Goal: Task Accomplishment & Management: Manage account settings

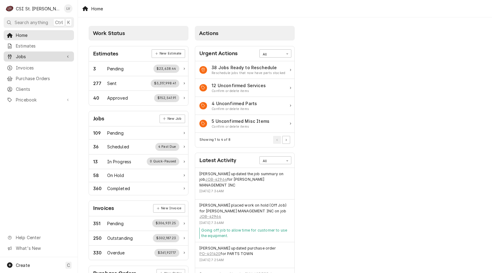
click at [31, 55] on span "Jobs" at bounding box center [39, 56] width 46 height 6
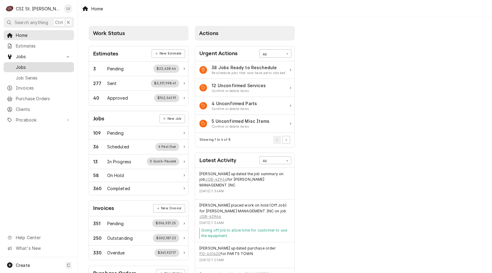
click at [37, 65] on span "Jobs" at bounding box center [43, 67] width 55 height 6
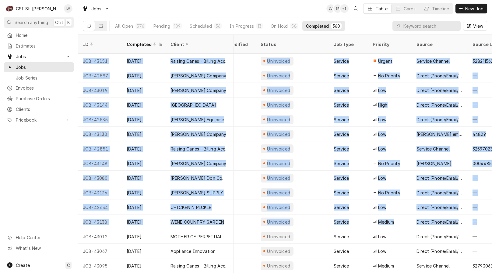
scroll to position [0, 333]
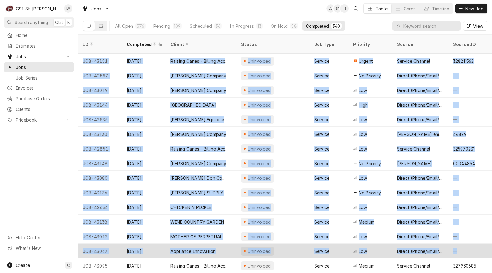
drag, startPoint x: 80, startPoint y: 53, endPoint x: 478, endPoint y: 239, distance: 439.7
copy tbody "JOB-43151 Oct 8 Raising Canes - Billing Account Raising Cane's #291 Arnold 1163…"
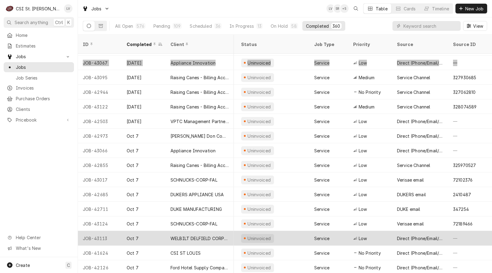
scroll to position [187, 333]
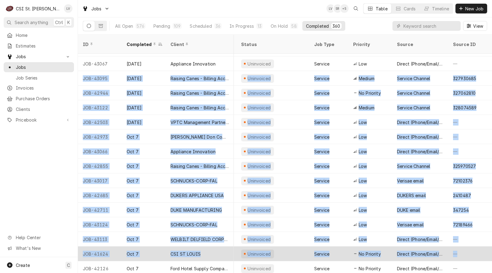
drag, startPoint x: 81, startPoint y: 71, endPoint x: 478, endPoint y: 248, distance: 434.8
copy tbody "JOB-43095 Oct 8 Raising Canes - Billing Account Raising Cane's #296 Florissant …"
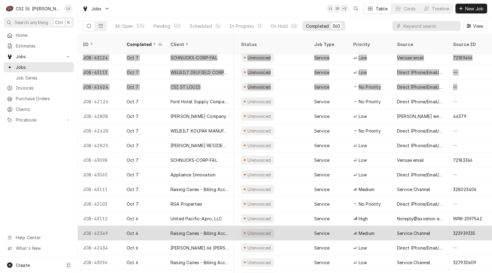
scroll to position [362, 333]
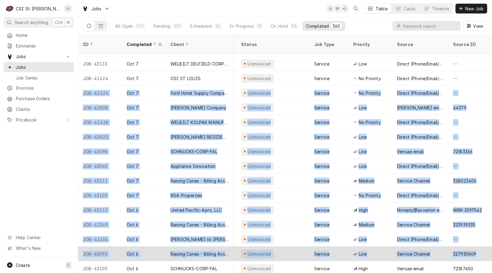
drag, startPoint x: 82, startPoint y: 87, endPoint x: 482, endPoint y: 248, distance: 431.6
copy tbody "JOB-42126 Oct 7 Ford Hotel Supply Company St Francis Borgia Regional High Schoo…"
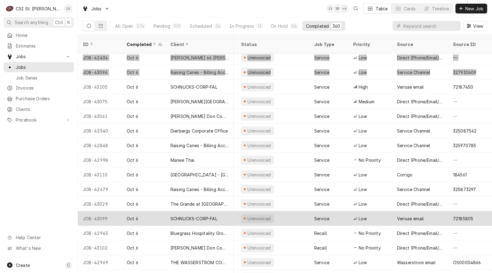
scroll to position [554, 333]
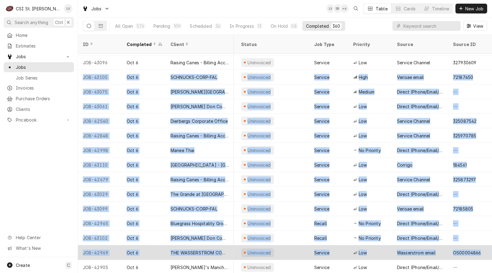
drag, startPoint x: 82, startPoint y: 68, endPoint x: 477, endPoint y: 243, distance: 431.8
copy tbody "JOB-43105 Oct 6 SCHNUCKS-CORP-FAL Schnucks #710 Warrenton 499 East Veterans Mem…"
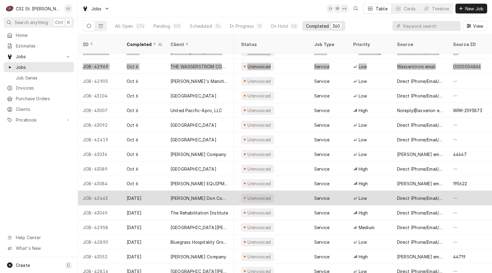
scroll to position [742, 333]
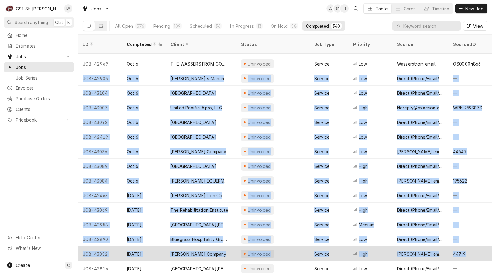
drag, startPoint x: 89, startPoint y: 73, endPoint x: 469, endPoint y: 249, distance: 418.9
copy tbody "JOB-42905 Oct 6 Joey B's Manchester Joey B's Manchester 14445 Manchester Rd, Ma…"
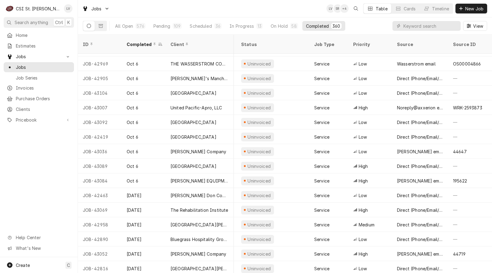
click at [22, 171] on div "Home Estimates Jobs Jobs Job Series Invoices Purchase Orders Clients Pricebook …" at bounding box center [39, 143] width 78 height 227
click at [406, 26] on input "Dynamic Content Wrapper" at bounding box center [430, 26] width 54 height 10
type input "43113"
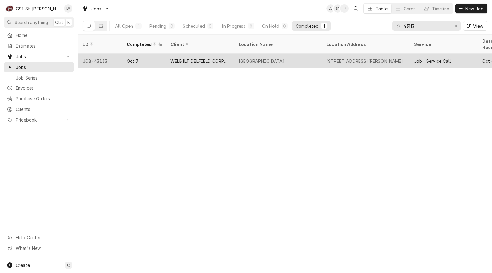
click at [276, 58] on div "AMERISTAR CASINO RESORT SPA" at bounding box center [262, 61] width 46 height 6
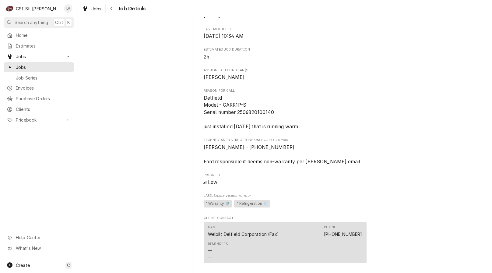
scroll to position [426, 0]
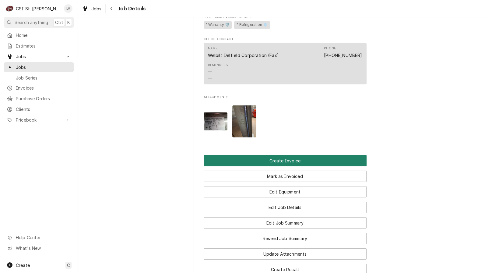
click at [300, 166] on button "Create Invoice" at bounding box center [285, 160] width 163 height 11
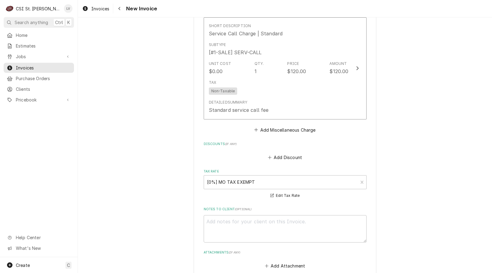
scroll to position [1475, 0]
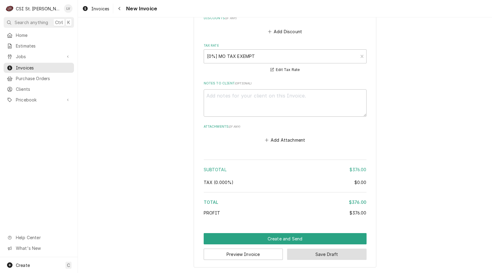
click at [320, 252] on button "Save Draft" at bounding box center [326, 253] width 79 height 11
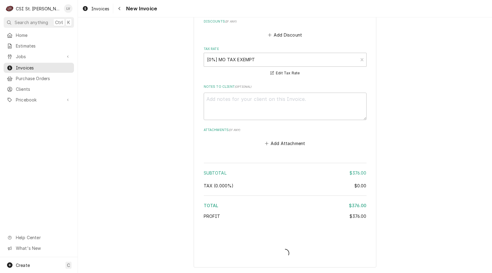
type textarea "x"
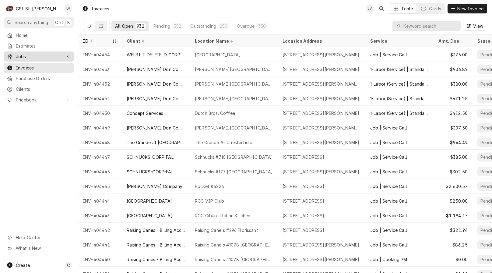
click at [25, 53] on span "Jobs" at bounding box center [39, 56] width 46 height 6
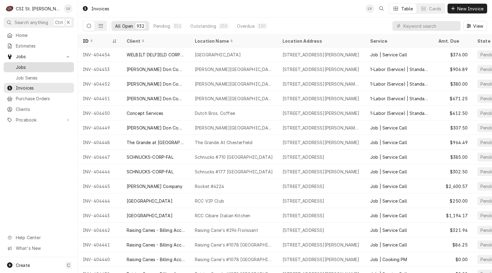
click at [26, 64] on span "Jobs" at bounding box center [43, 67] width 55 height 6
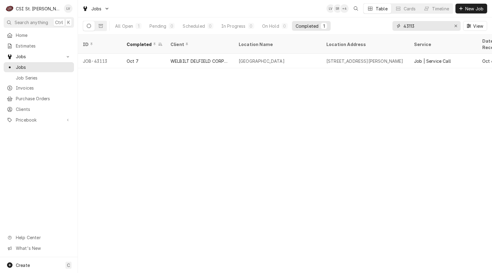
drag, startPoint x: 431, startPoint y: 27, endPoint x: 379, endPoint y: 25, distance: 52.1
click at [379, 25] on div "All Open 1 Pending 0 Scheduled 0 In Progress 0 On Hold 0 Completed 1 43113 View" at bounding box center [285, 25] width 404 height 17
type input "4"
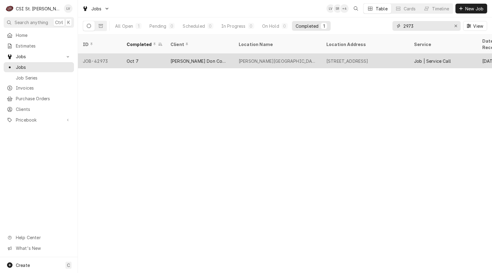
type input "2973"
click at [233, 57] on div "[PERSON_NAME] Don Company" at bounding box center [200, 61] width 68 height 15
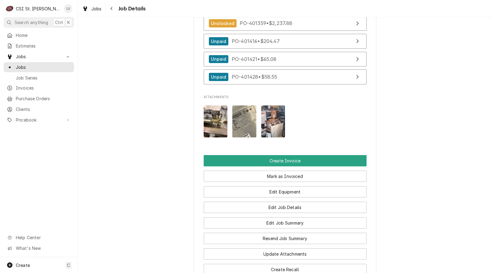
scroll to position [639, 0]
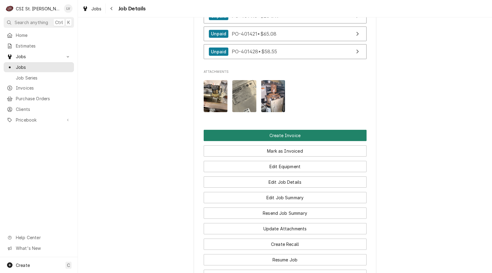
click at [282, 138] on button "Create Invoice" at bounding box center [285, 135] width 163 height 11
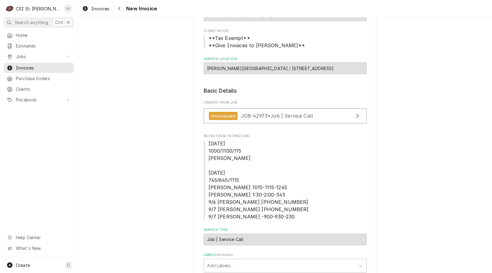
scroll to position [51, 0]
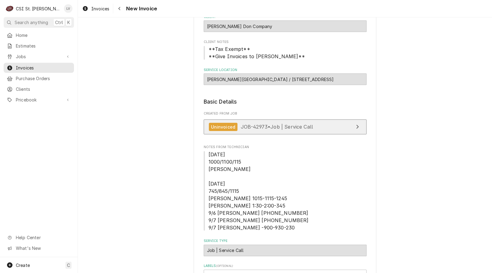
click at [283, 130] on div "Uninvoiced JOB-42973 • Job | Service Call" at bounding box center [261, 127] width 104 height 8
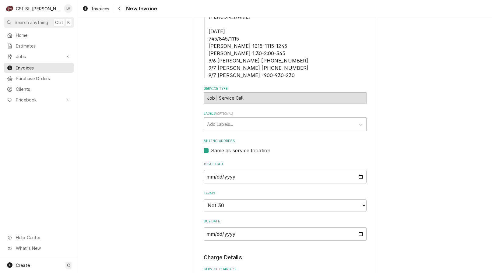
scroll to position [172, 0]
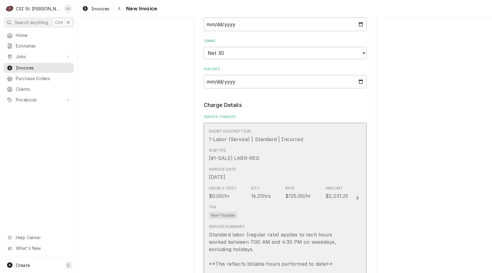
click at [278, 183] on div "Service Date Oct 3, 2025" at bounding box center [279, 173] width 140 height 19
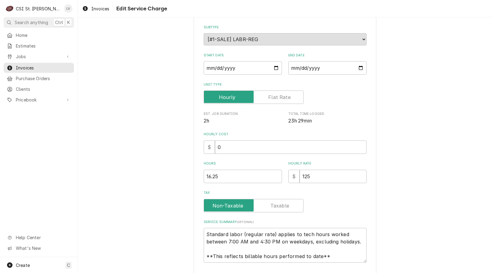
type textarea "x"
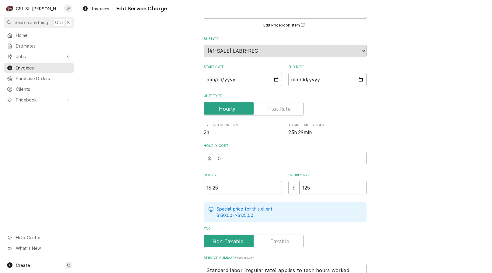
scroll to position [0, 0]
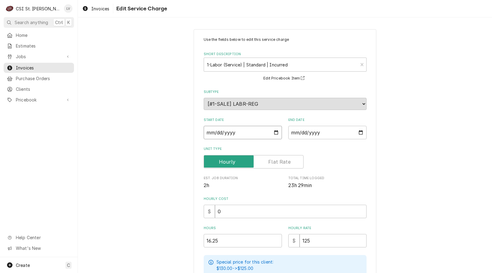
click at [207, 132] on input "2025-10-03" at bounding box center [243, 132] width 78 height 13
type textarea "x"
type input "2025-09-03"
type textarea "x"
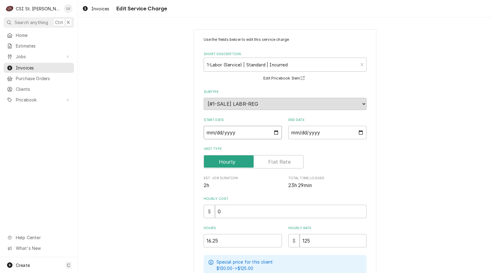
type input "2025-09-06"
drag, startPoint x: 209, startPoint y: 243, endPoint x: 184, endPoint y: 247, distance: 25.9
click at [184, 247] on div "Use the fields below to edit this service charge Short Description 1-Labor (Ser…" at bounding box center [285, 214] width 414 height 380
type textarea "x"
type input "1"
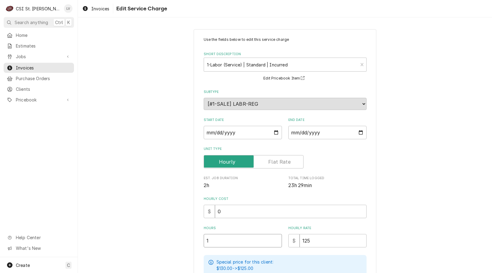
type textarea "x"
type input "16"
type textarea "x"
type input "16.7"
type textarea "x"
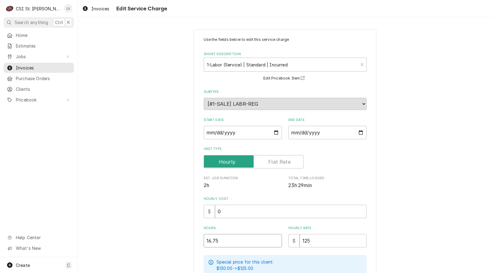
type input "16.75"
click at [169, 227] on div "Use the fields below to edit this service charge Short Description 1-Labor (Ser…" at bounding box center [285, 214] width 414 height 380
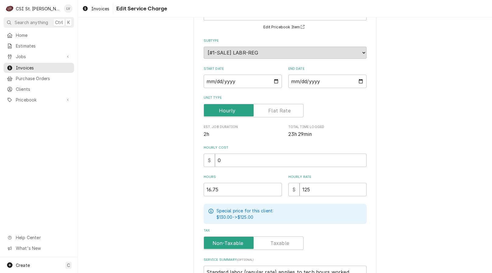
scroll to position [131, 0]
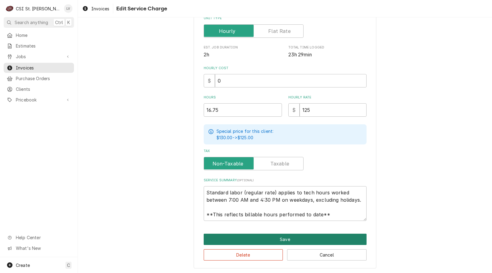
click at [219, 236] on button "Save" at bounding box center [285, 238] width 163 height 11
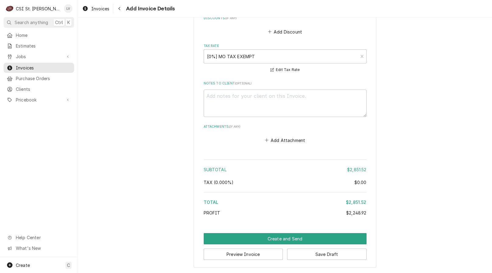
scroll to position [2516, 0]
click at [341, 255] on button "Save Draft" at bounding box center [326, 253] width 79 height 11
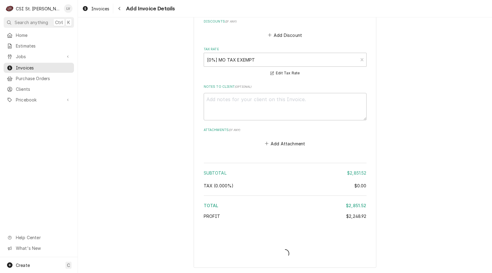
type textarea "x"
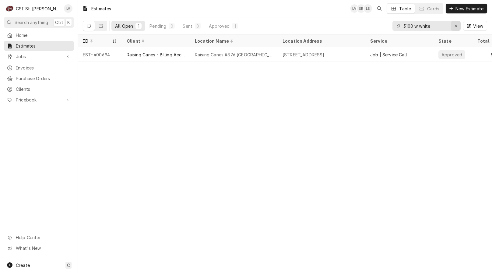
click at [455, 26] on icon "Erase input" at bounding box center [455, 26] width 3 height 4
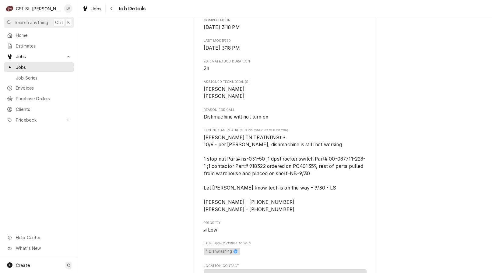
scroll to position [243, 0]
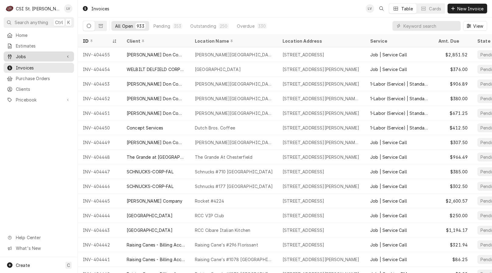
click at [10, 58] on div "Dynamic Content Wrapper" at bounding box center [10, 57] width 6 height 6
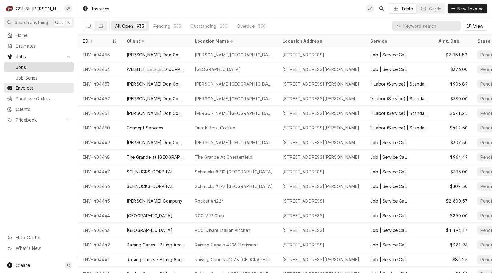
click at [21, 66] on span "Jobs" at bounding box center [43, 67] width 55 height 6
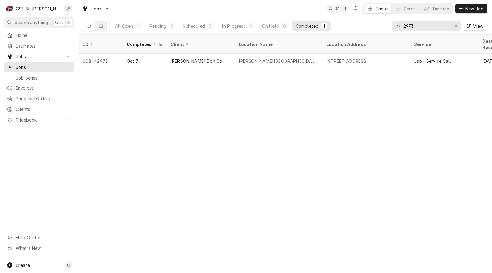
drag, startPoint x: 421, startPoint y: 28, endPoint x: 394, endPoint y: 23, distance: 27.1
click at [394, 23] on div "2973" at bounding box center [426, 26] width 68 height 10
type input "4"
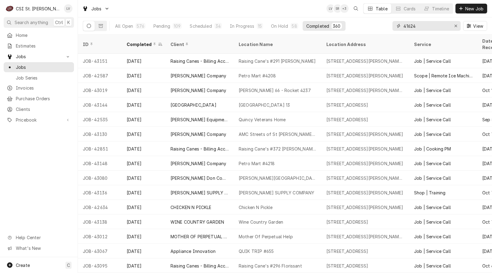
type input "41624"
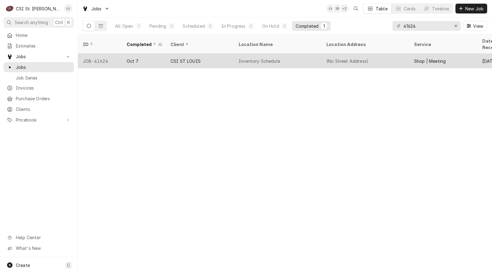
click at [234, 58] on div "Inventory Schedule" at bounding box center [278, 61] width 88 height 15
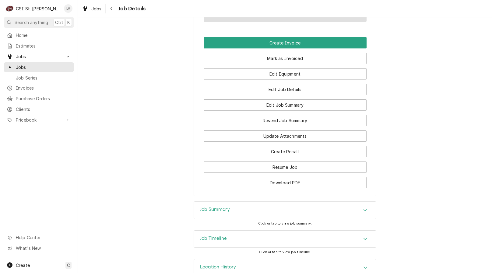
scroll to position [457, 0]
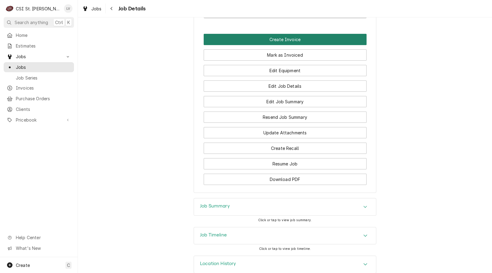
click at [267, 38] on button "Create Invoice" at bounding box center [285, 39] width 163 height 11
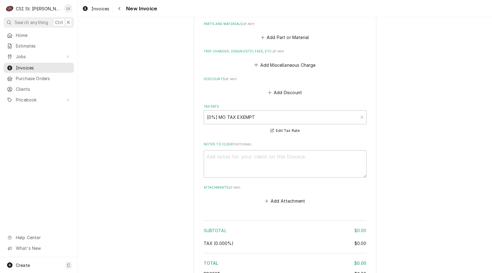
scroll to position [707, 0]
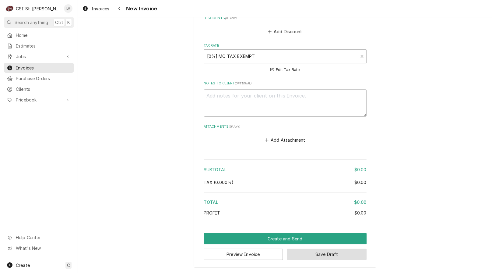
click at [329, 254] on button "Save Draft" at bounding box center [326, 253] width 79 height 11
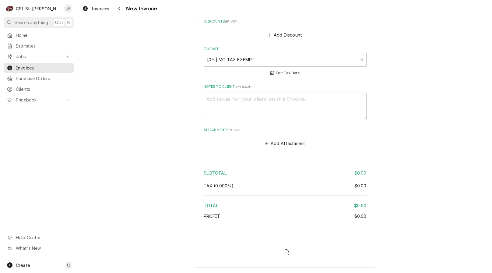
type textarea "x"
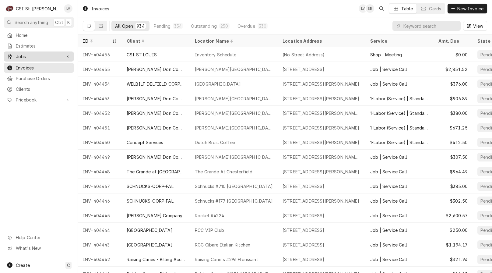
click at [26, 53] on span "Jobs" at bounding box center [39, 56] width 46 height 6
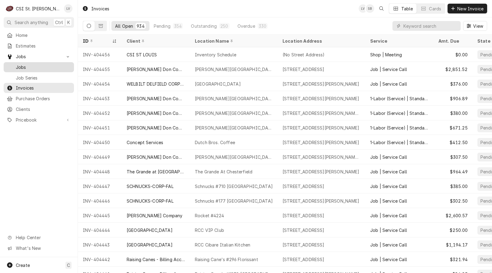
click at [25, 67] on span "Jobs" at bounding box center [43, 67] width 55 height 6
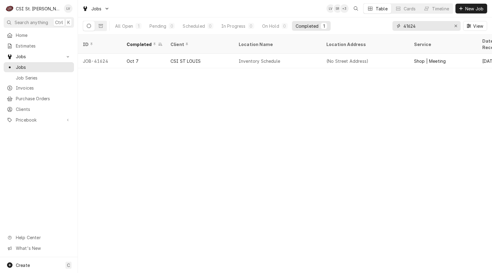
drag, startPoint x: 422, startPoint y: 28, endPoint x: 378, endPoint y: 33, distance: 44.7
click at [378, 33] on div "All Open 1 Pending 0 Scheduled 0 In Progress 0 On Hold 0 Completed 1 41624 View" at bounding box center [285, 25] width 404 height 17
type input "42711"
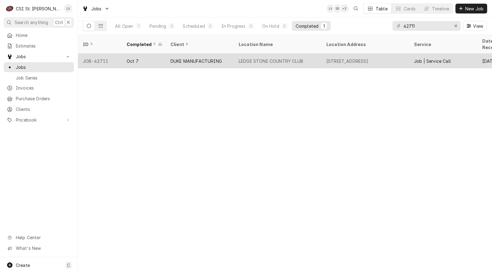
click at [210, 58] on div "DUKE MANUFACTURING" at bounding box center [200, 61] width 68 height 15
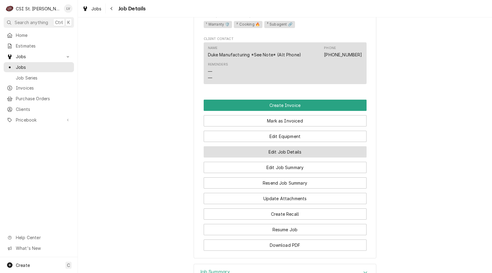
scroll to position [487, 0]
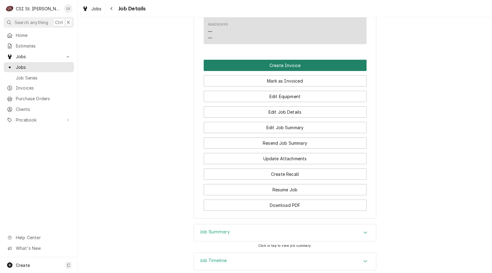
click at [236, 71] on button "Create Invoice" at bounding box center [285, 65] width 163 height 11
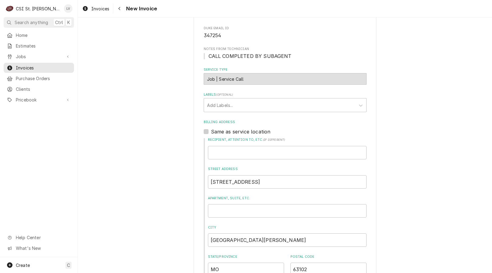
scroll to position [152, 0]
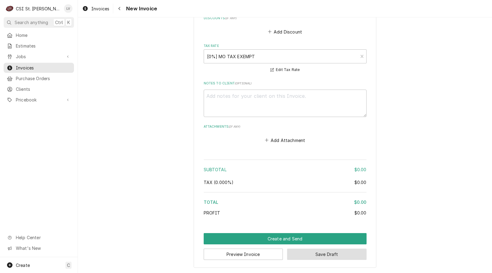
click at [337, 253] on button "Save Draft" at bounding box center [326, 253] width 79 height 11
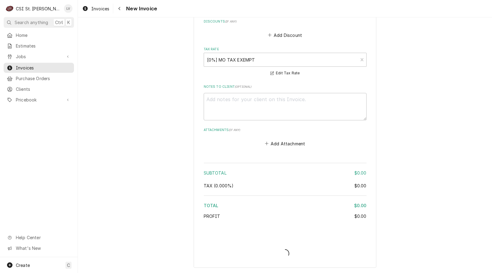
scroll to position [1139, 0]
type textarea "x"
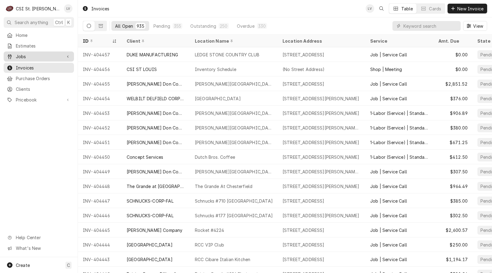
click at [18, 55] on span "Jobs" at bounding box center [39, 56] width 46 height 6
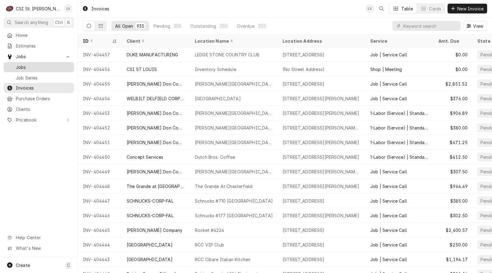
click at [22, 64] on span "Jobs" at bounding box center [43, 67] width 55 height 6
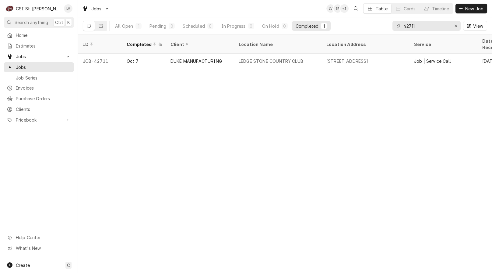
drag, startPoint x: 428, startPoint y: 26, endPoint x: 383, endPoint y: 31, distance: 45.1
click at [383, 31] on div "All Open 1 Pending 0 Scheduled 0 In Progress 0 On Hold 0 Completed 1 42711 View" at bounding box center [285, 25] width 404 height 17
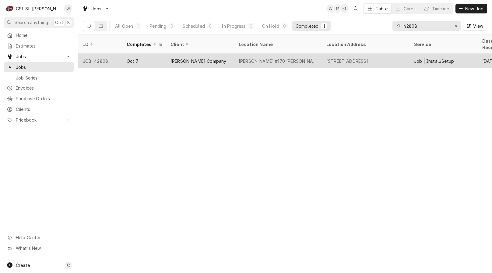
type input "42808"
click at [255, 58] on div "[PERSON_NAME] #170 [PERSON_NAME]" at bounding box center [278, 61] width 78 height 6
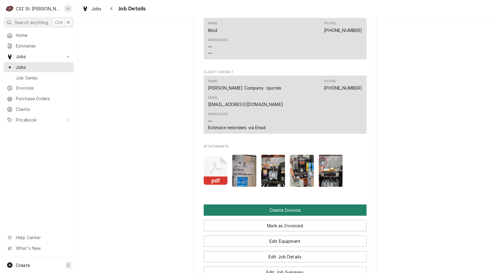
scroll to position [639, 0]
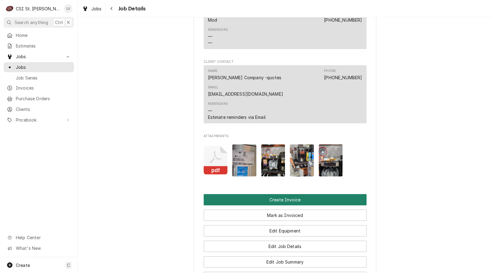
click at [278, 194] on button "Create Invoice" at bounding box center [285, 199] width 163 height 11
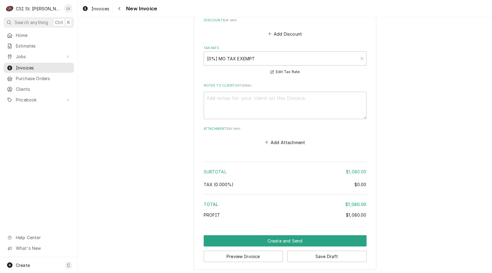
scroll to position [1324, 0]
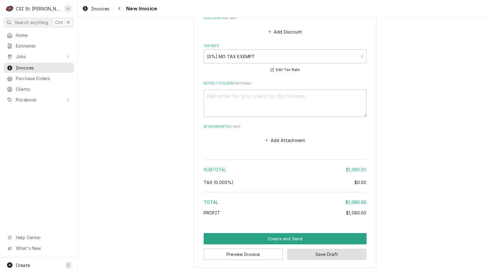
click at [323, 253] on button "Save Draft" at bounding box center [326, 253] width 79 height 11
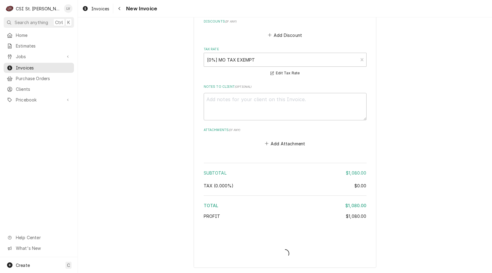
type textarea "x"
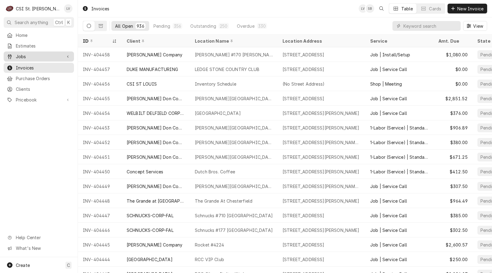
click at [36, 54] on span "Jobs" at bounding box center [39, 56] width 46 height 6
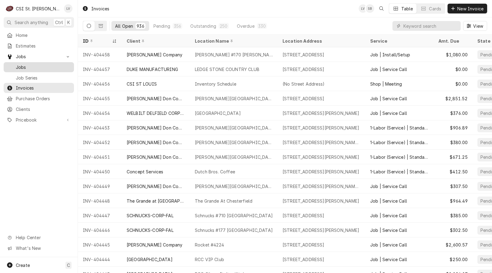
click at [31, 65] on span "Jobs" at bounding box center [43, 67] width 55 height 6
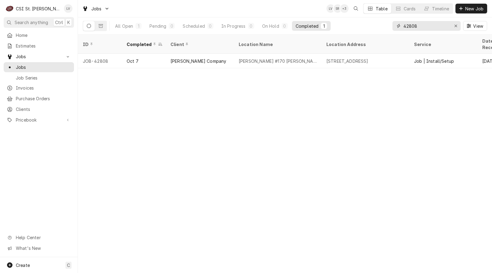
drag, startPoint x: 426, startPoint y: 28, endPoint x: 387, endPoint y: 33, distance: 39.6
click at [387, 33] on div "All Open 1 Pending 0 Scheduled 0 In Progress 0 On Hold 0 Completed 1 42808 View" at bounding box center [285, 25] width 404 height 17
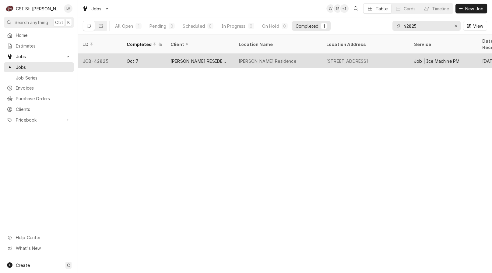
type input "42825"
click at [201, 58] on div "[PERSON_NAME] RESIDENCE" at bounding box center [199, 61] width 58 height 6
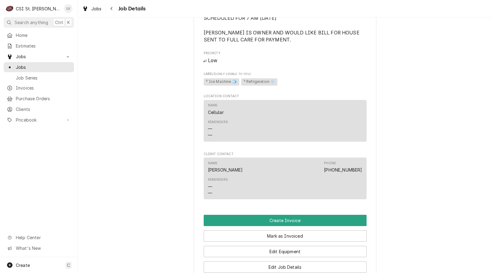
scroll to position [426, 0]
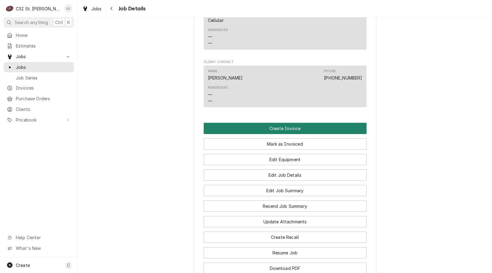
click at [264, 134] on button "Create Invoice" at bounding box center [285, 128] width 163 height 11
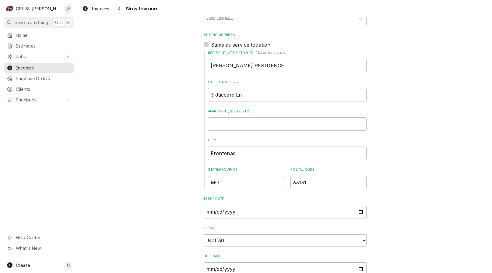
scroll to position [152, 0]
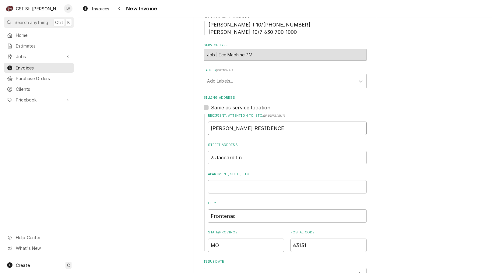
drag, startPoint x: 291, startPoint y: 128, endPoint x: 180, endPoint y: 134, distance: 110.6
type textarea "x"
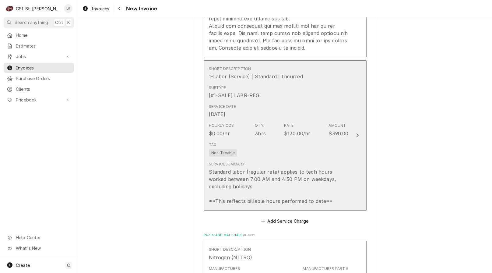
scroll to position [943, 0]
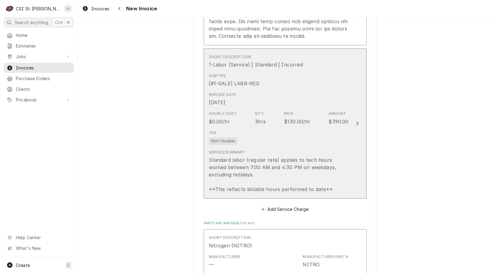
click at [232, 137] on div "Non-Taxable" at bounding box center [223, 141] width 29 height 8
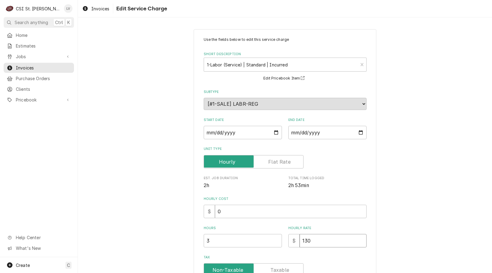
drag, startPoint x: 318, startPoint y: 242, endPoint x: 282, endPoint y: 246, distance: 35.8
click at [282, 246] on div "Hours 3 Hourly Rate $ 130" at bounding box center [285, 237] width 163 height 22
type textarea "x"
type input "0"
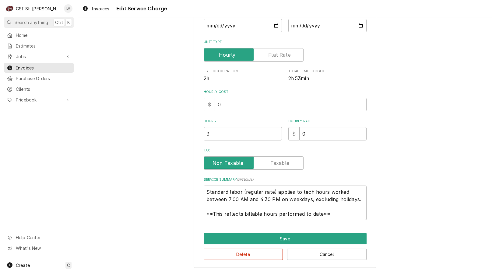
scroll to position [7, 0]
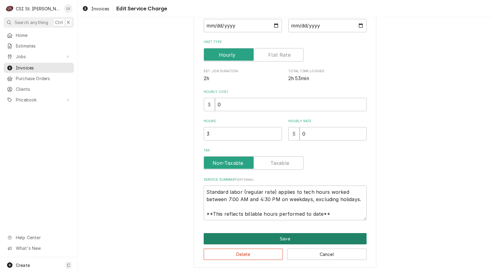
click at [245, 240] on button "Save" at bounding box center [285, 238] width 163 height 11
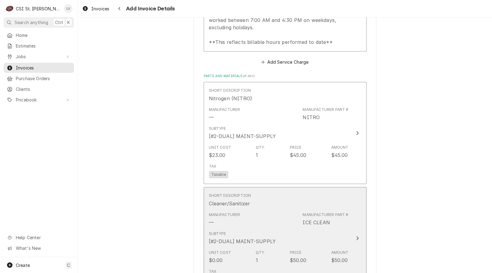
scroll to position [1107, 0]
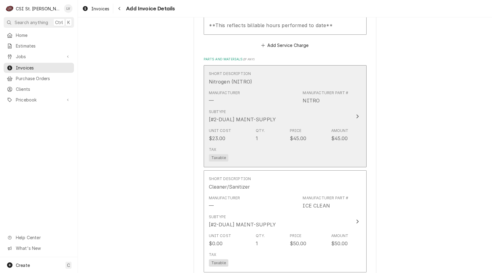
click at [257, 135] on div "Qty. 1" at bounding box center [260, 135] width 9 height 14
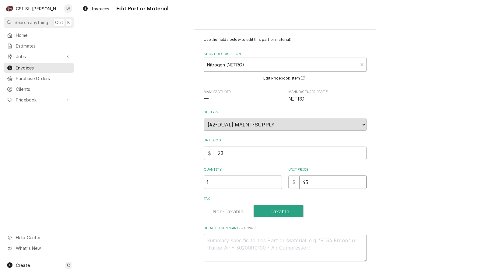
drag, startPoint x: 306, startPoint y: 185, endPoint x: 313, endPoint y: 184, distance: 6.7
click at [309, 184] on input "45" at bounding box center [332, 181] width 67 height 13
type textarea "x"
type input "450"
type textarea "x"
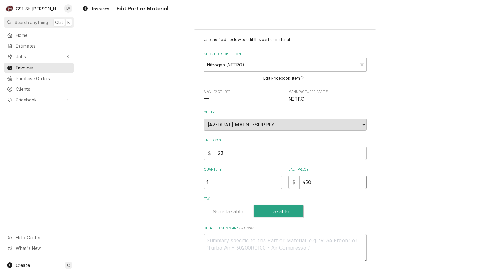
type input "45"
type textarea "x"
type input "4"
type textarea "x"
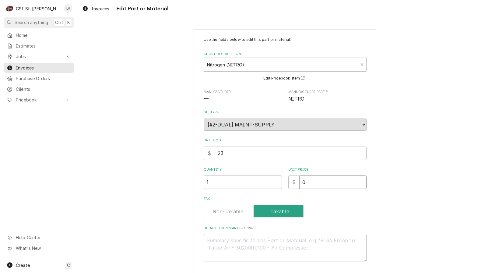
type input "0"
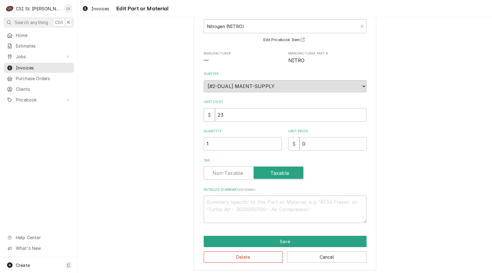
scroll to position [41, 0]
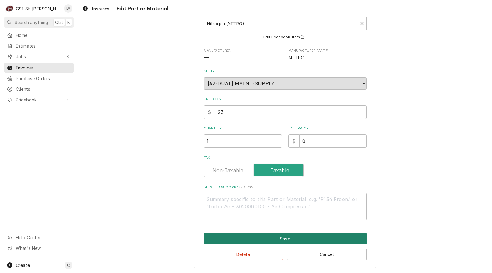
click at [272, 236] on button "Save" at bounding box center [285, 238] width 163 height 11
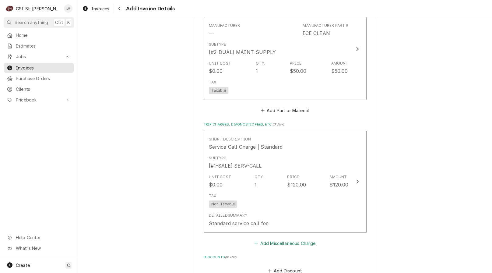
scroll to position [1290, 0]
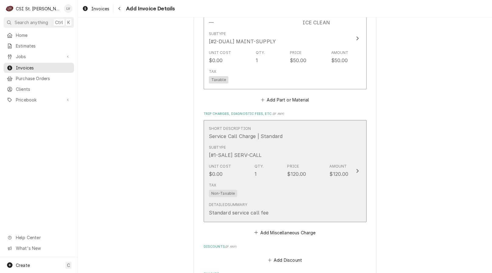
click at [268, 187] on div "Tax Non-Taxable" at bounding box center [279, 189] width 140 height 19
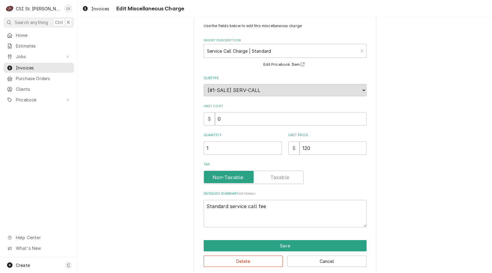
scroll to position [21, 0]
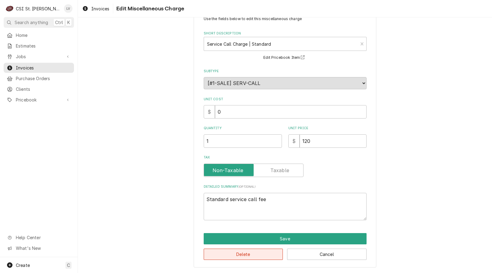
click at [250, 255] on button "Delete" at bounding box center [243, 253] width 79 height 11
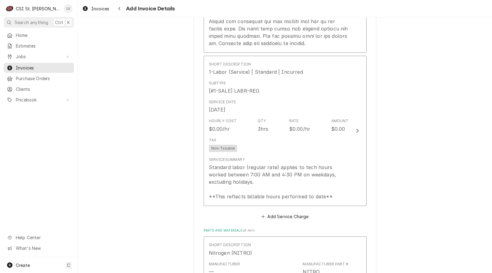
scroll to position [933, 0]
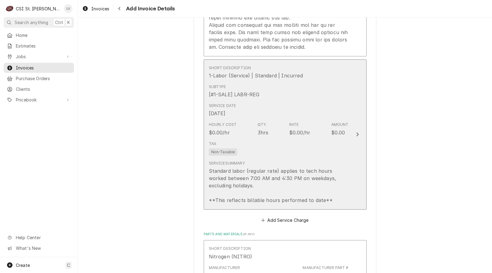
click at [265, 161] on div "Service Summary Standard labor (regular rate) applies to tech hours worked betw…" at bounding box center [279, 181] width 140 height 43
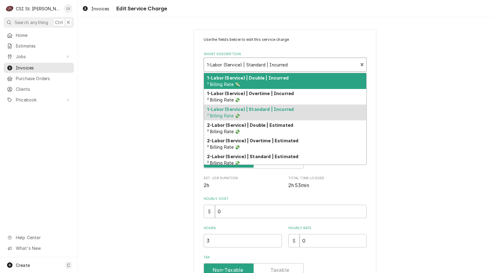
click at [222, 63] on div "Short Description" at bounding box center [281, 64] width 148 height 11
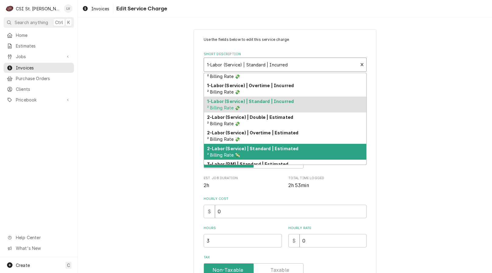
scroll to position [30, 0]
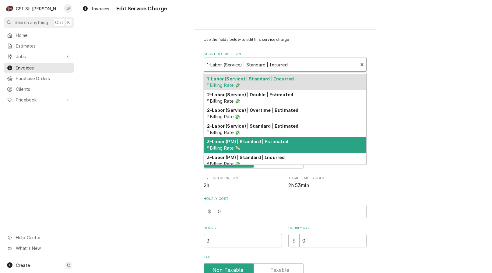
click at [234, 143] on strong "3-Labor (PM) | Standard | Estimated" at bounding box center [248, 141] width 82 height 5
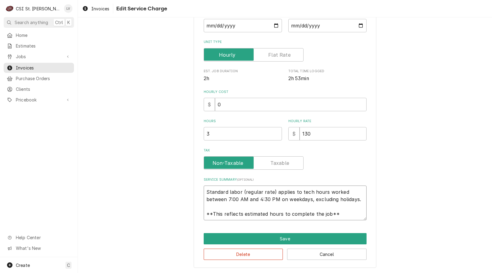
scroll to position [7, 0]
drag, startPoint x: 202, startPoint y: 191, endPoint x: 389, endPoint y: 206, distance: 187.7
click at [389, 220] on div "Use the fields below to edit this service charge Short Description 3-Labor (PM)…" at bounding box center [285, 95] width 414 height 356
paste textarea "Performed PM service on ice machine equipment as per agreement."
type textarea "x"
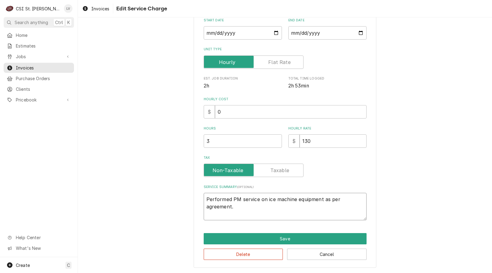
scroll to position [100, 0]
type textarea "Performed PM service on ice machine equipment as per agreement."
drag, startPoint x: 318, startPoint y: 136, endPoint x: 289, endPoint y: 142, distance: 29.0
click at [289, 142] on div "$ 130" at bounding box center [327, 140] width 78 height 13
type textarea "x"
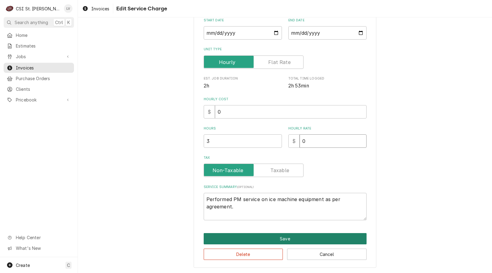
type input "0"
click at [267, 234] on button "Save" at bounding box center [285, 238] width 163 height 11
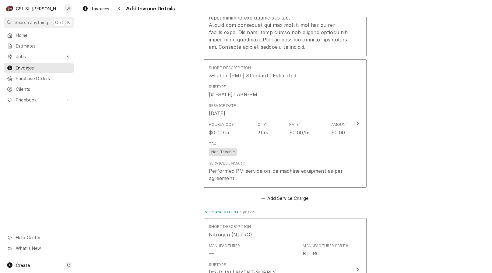
scroll to position [944, 0]
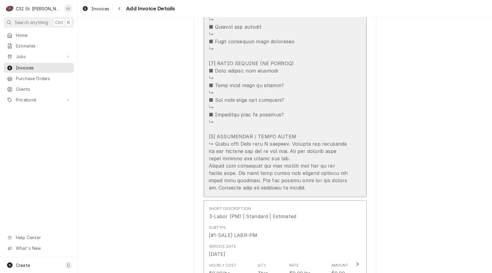
click at [267, 170] on div "Update Line Item" at bounding box center [279, 16] width 140 height 351
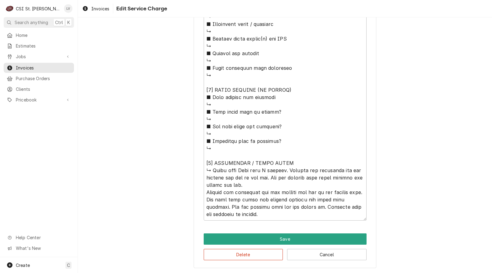
scroll to position [428, 0]
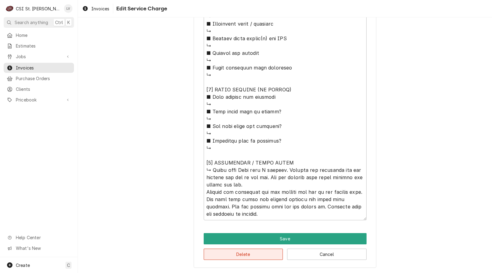
click at [252, 259] on button "Delete" at bounding box center [243, 253] width 79 height 11
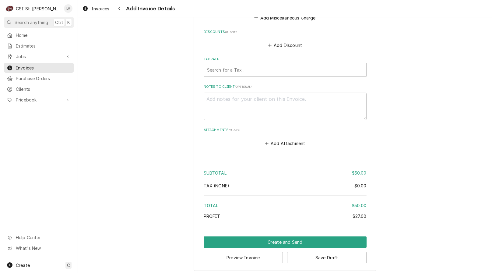
scroll to position [914, 0]
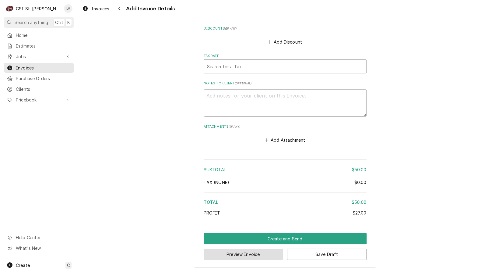
click at [259, 256] on button "Preview Invoice" at bounding box center [243, 253] width 79 height 11
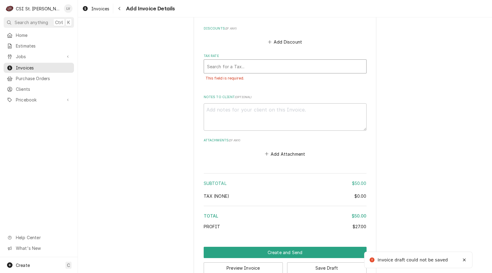
click at [229, 64] on div "Tax Rate" at bounding box center [285, 66] width 156 height 11
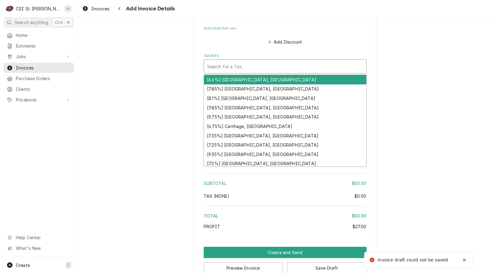
type textarea "x"
type input "m"
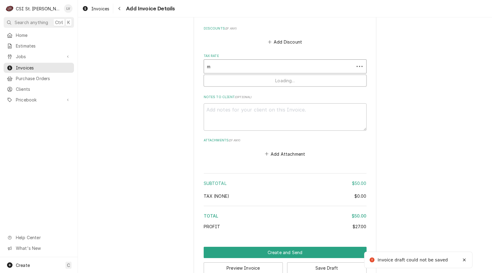
type textarea "x"
type input "mo"
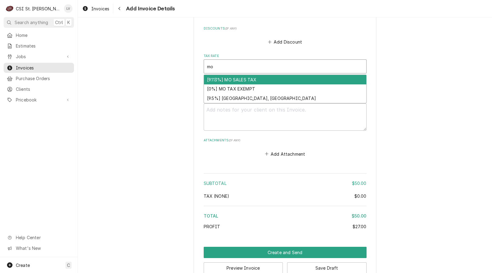
click at [216, 80] on div "[9.113%] MO SALES TAX" at bounding box center [285, 79] width 162 height 9
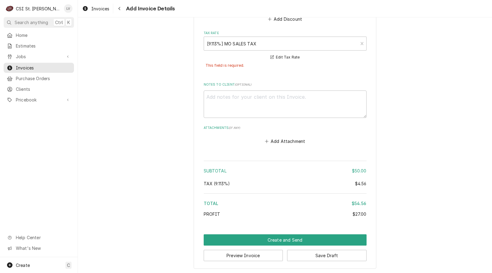
scroll to position [938, 0]
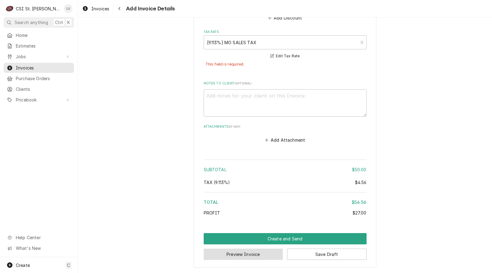
click at [252, 257] on button "Preview Invoice" at bounding box center [243, 253] width 79 height 11
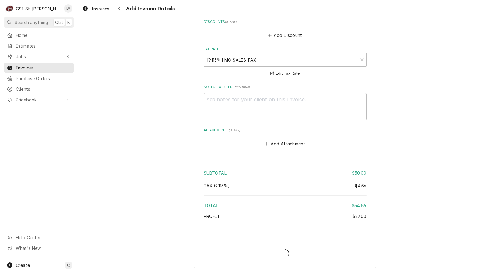
type textarea "x"
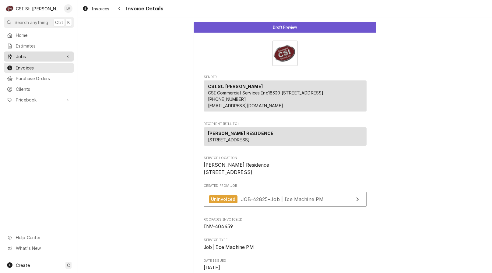
click at [28, 55] on span "Jobs" at bounding box center [39, 56] width 46 height 6
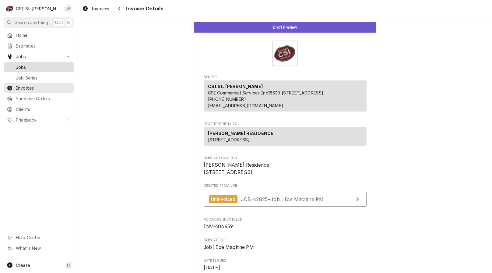
click at [25, 66] on span "Jobs" at bounding box center [43, 67] width 55 height 6
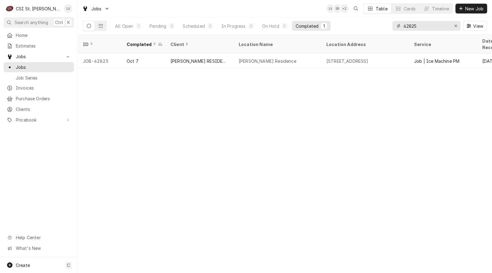
drag, startPoint x: 417, startPoint y: 26, endPoint x: 420, endPoint y: 26, distance: 3.1
click at [420, 26] on input "42825" at bounding box center [426, 26] width 46 height 10
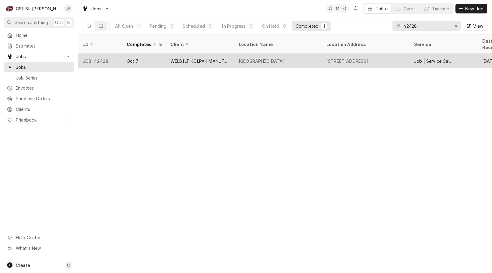
type input "42428"
click at [263, 57] on div "[GEOGRAPHIC_DATA]" at bounding box center [278, 61] width 88 height 15
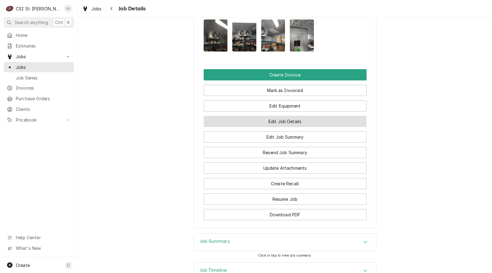
scroll to position [487, 0]
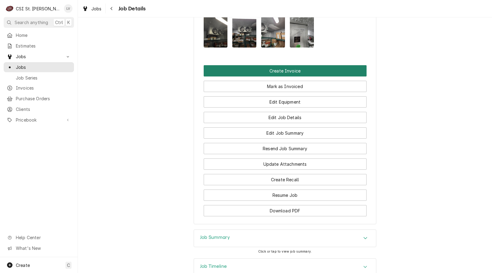
click at [257, 76] on button "Create Invoice" at bounding box center [285, 70] width 163 height 11
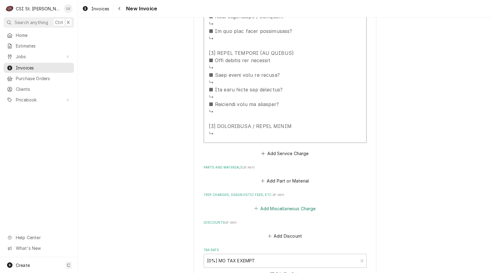
scroll to position [1224, 0]
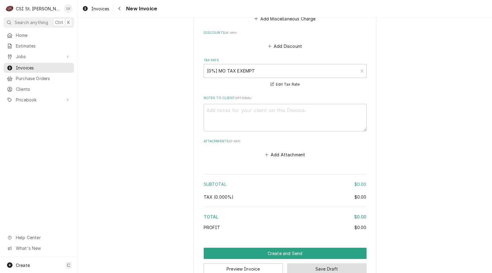
click at [318, 263] on button "Save Draft" at bounding box center [326, 268] width 79 height 11
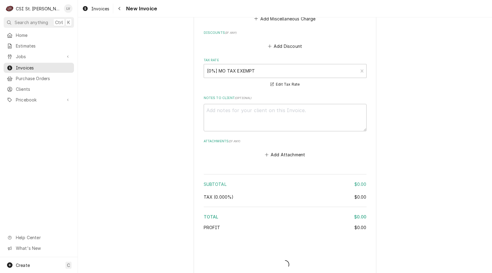
scroll to position [1221, 0]
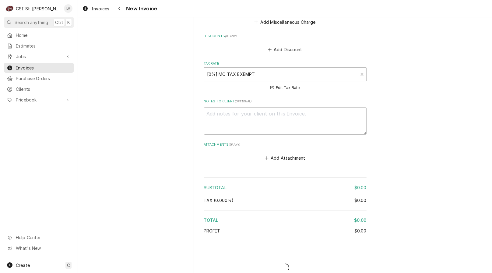
type textarea "x"
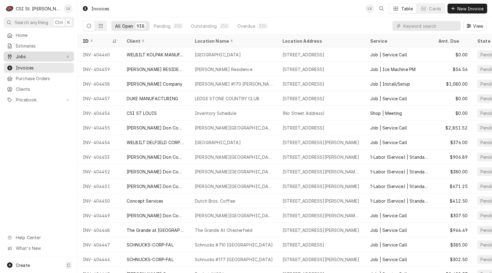
click at [54, 53] on span "Jobs" at bounding box center [39, 56] width 46 height 6
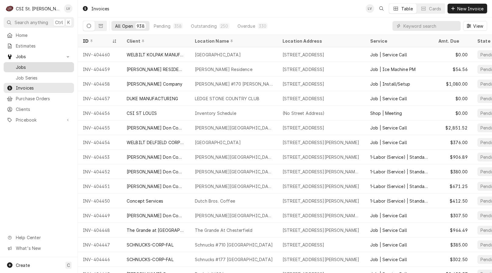
click at [58, 64] on span "Jobs" at bounding box center [43, 67] width 55 height 6
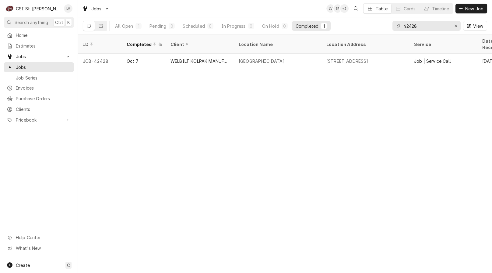
drag, startPoint x: 425, startPoint y: 26, endPoint x: 400, endPoint y: 33, distance: 26.2
click at [400, 33] on div "42428 View" at bounding box center [439, 25] width 95 height 17
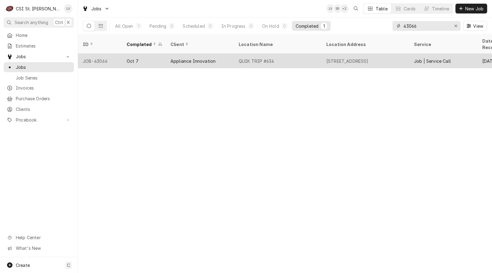
type input "43066"
click at [257, 58] on div "QUIK TRIP #634" at bounding box center [278, 61] width 88 height 15
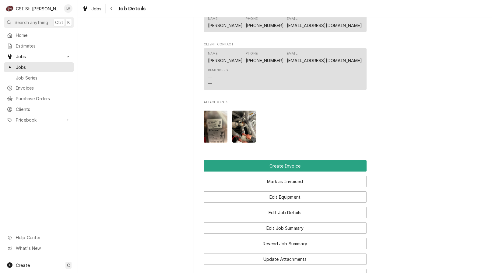
scroll to position [457, 0]
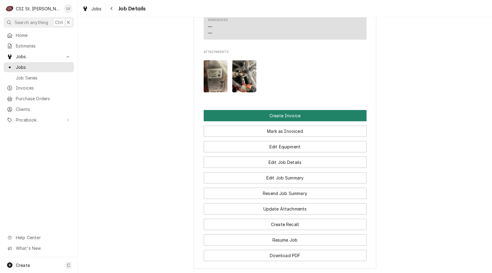
click at [245, 121] on button "Create Invoice" at bounding box center [285, 115] width 163 height 11
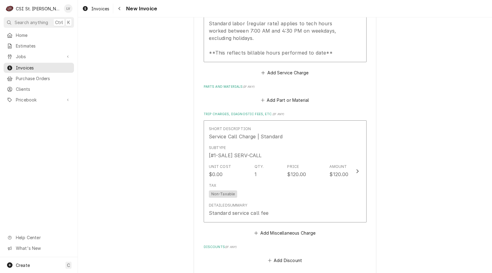
scroll to position [1461, 0]
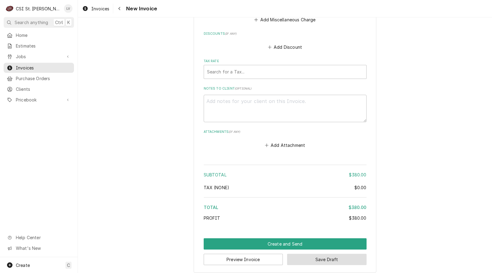
click at [327, 258] on button "Save Draft" at bounding box center [326, 259] width 79 height 11
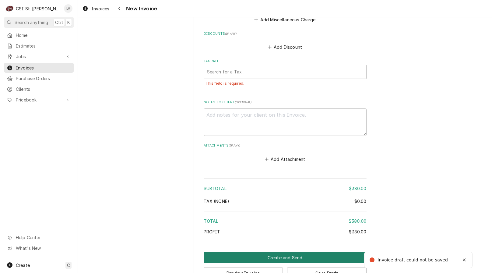
scroll to position [1463, 0]
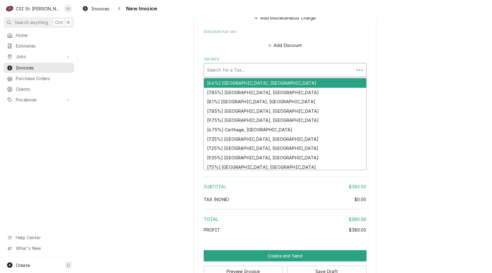
click at [243, 72] on div "Tax Rate" at bounding box center [279, 70] width 144 height 11
type textarea "x"
type input "m"
type textarea "x"
type input "mo"
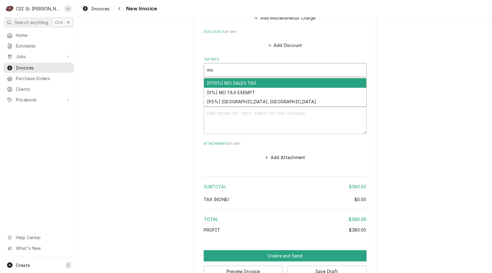
click at [235, 81] on div "[9.113%] MO SALES TAX" at bounding box center [285, 82] width 162 height 9
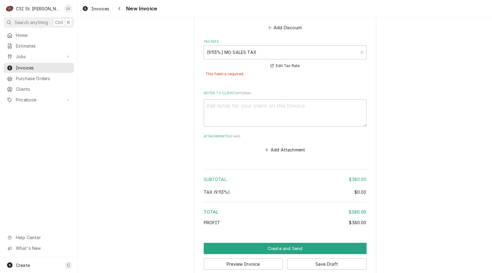
scroll to position [1490, 0]
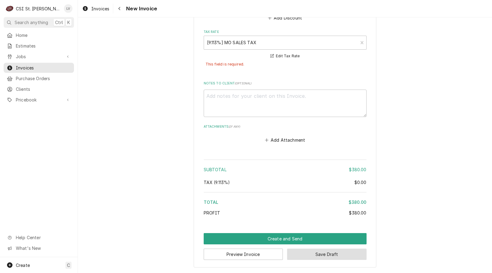
click at [331, 255] on button "Save Draft" at bounding box center [326, 253] width 79 height 11
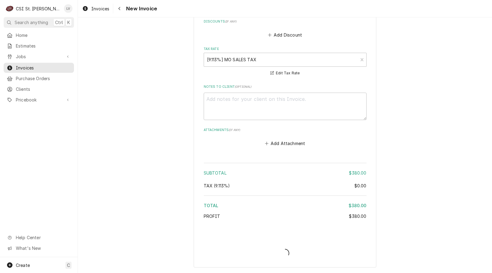
type textarea "x"
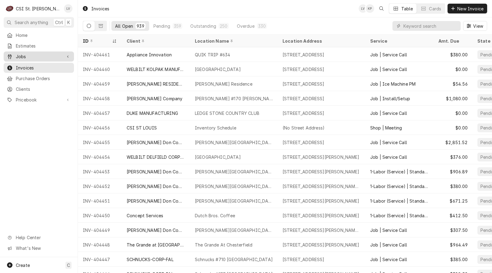
click at [45, 54] on span "Jobs" at bounding box center [39, 56] width 46 height 6
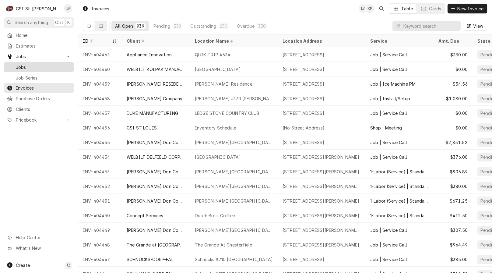
click at [43, 64] on span "Jobs" at bounding box center [43, 67] width 55 height 6
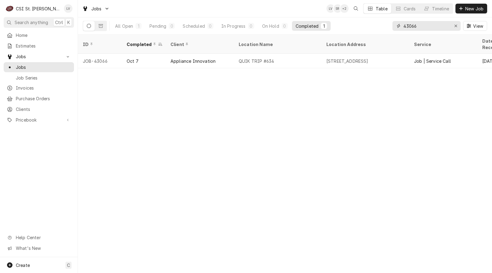
drag, startPoint x: 423, startPoint y: 25, endPoint x: 383, endPoint y: 27, distance: 39.9
click at [382, 27] on div "All Open 1 Pending 0 Scheduled 0 In Progress 0 On Hold 0 Completed 1 43066 View" at bounding box center [285, 25] width 404 height 17
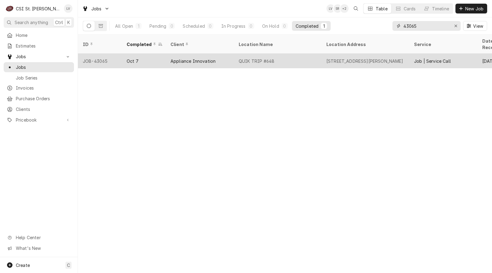
type input "43065"
click at [304, 55] on div "QUIK TRIP #648" at bounding box center [278, 61] width 88 height 15
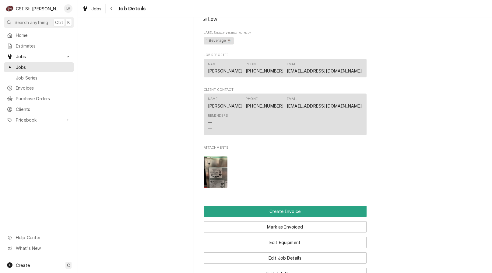
scroll to position [396, 0]
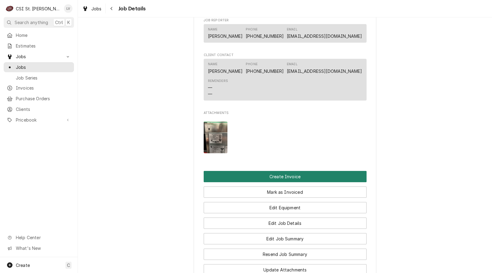
click at [252, 182] on button "Create Invoice" at bounding box center [285, 176] width 163 height 11
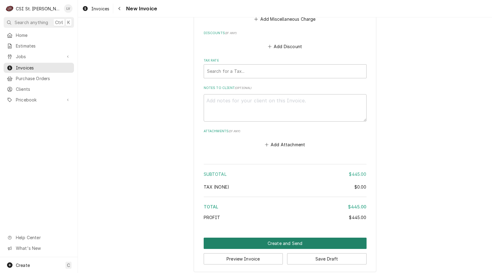
scroll to position [1437, 0]
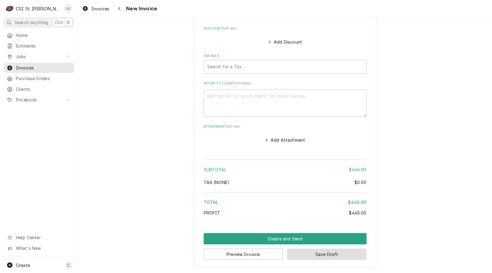
click at [321, 254] on button "Save Draft" at bounding box center [326, 253] width 79 height 11
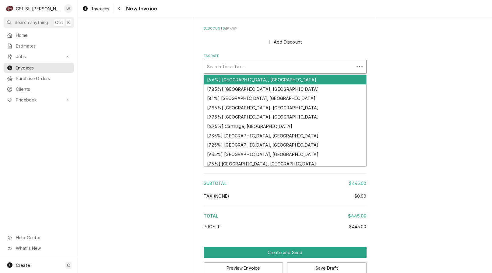
click at [267, 67] on div "Tax Rate" at bounding box center [279, 66] width 144 height 11
type textarea "x"
type input "m"
type textarea "x"
type input "mo"
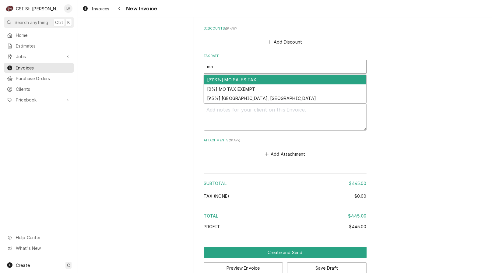
click at [258, 79] on div "[9.113%] MO SALES TAX" at bounding box center [285, 79] width 162 height 9
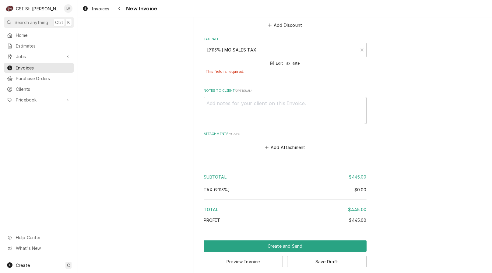
scroll to position [1461, 0]
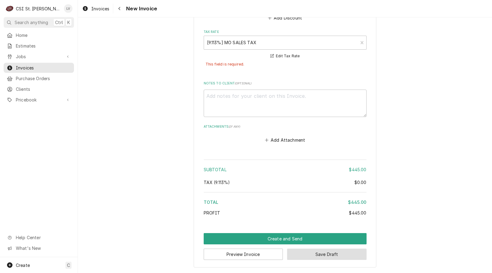
click at [325, 254] on button "Save Draft" at bounding box center [326, 253] width 79 height 11
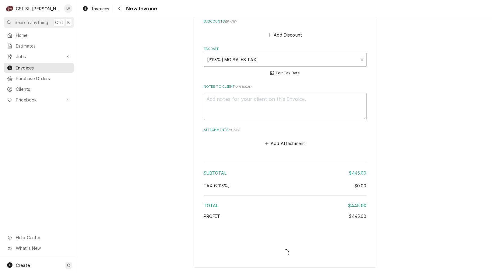
type textarea "x"
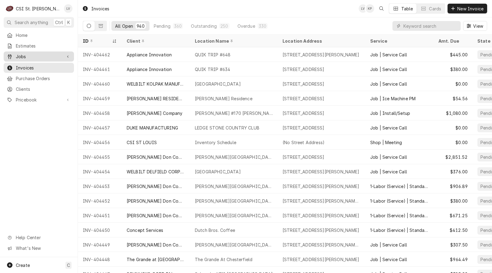
click at [29, 57] on span "Jobs" at bounding box center [39, 56] width 46 height 6
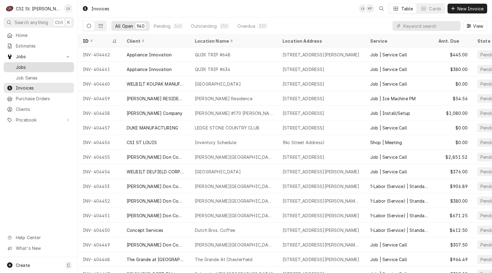
click at [29, 67] on span "Jobs" at bounding box center [43, 67] width 55 height 6
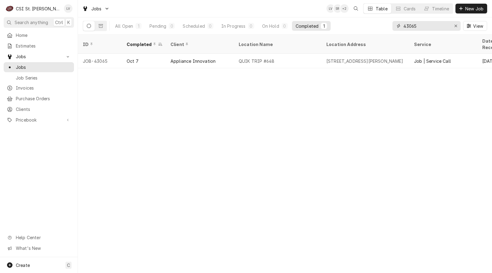
drag, startPoint x: 431, startPoint y: 24, endPoint x: 397, endPoint y: 28, distance: 34.6
click at [397, 28] on div "43065" at bounding box center [426, 26] width 68 height 10
type input "42855"
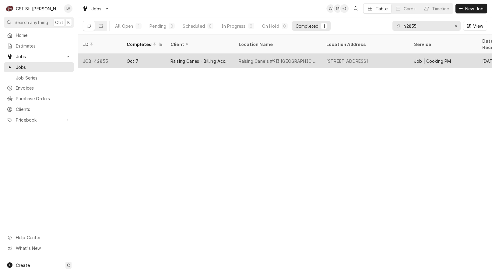
click at [246, 58] on div "Raising Cane's #913 Wentzville" at bounding box center [278, 61] width 78 height 6
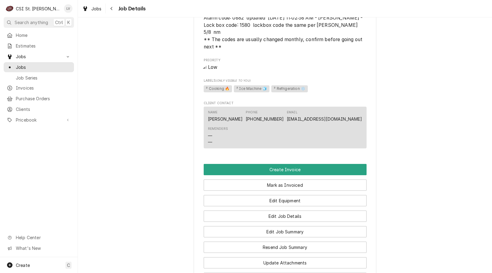
scroll to position [700, 0]
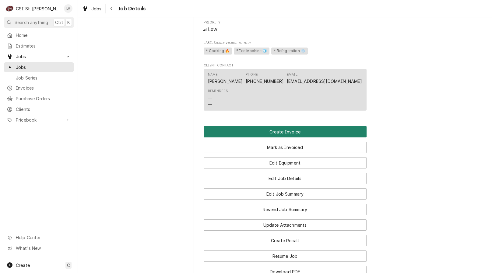
click at [240, 126] on button "Create Invoice" at bounding box center [285, 131] width 163 height 11
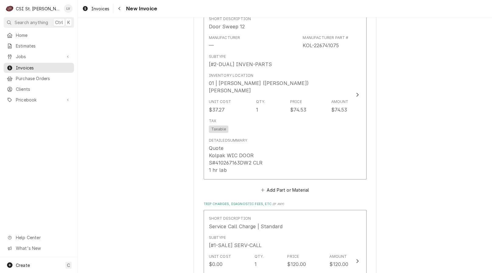
scroll to position [3531, 0]
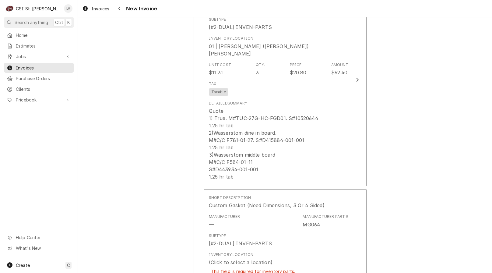
scroll to position [2557, 0]
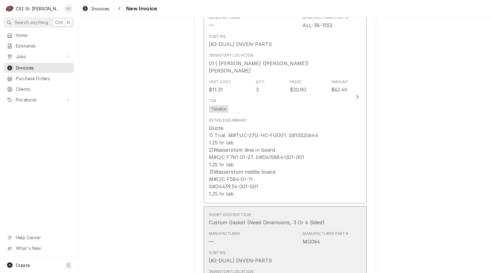
click at [212, 231] on div "Manufacturer —" at bounding box center [224, 238] width 31 height 14
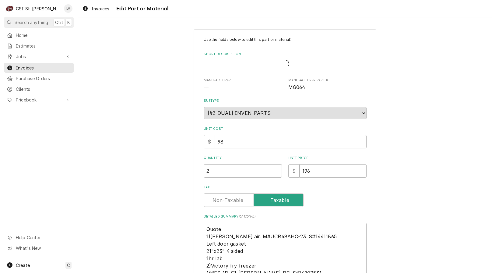
type textarea "x"
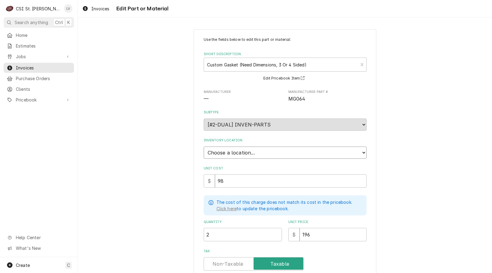
click at [215, 152] on select "Choose a location... 00 | STL WAREHOUSE 01 | CHUCK WAMBOLDT V#93 01 | COURTNEY …" at bounding box center [285, 152] width 163 height 12
select select "1419"
click at [204, 146] on select "Choose a location... 00 | STL WAREHOUSE 01 | CHUCK WAMBOLDT V#93 01 | COURTNEY …" at bounding box center [285, 152] width 163 height 12
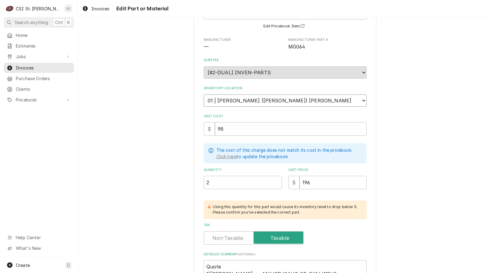
scroll to position [170, 0]
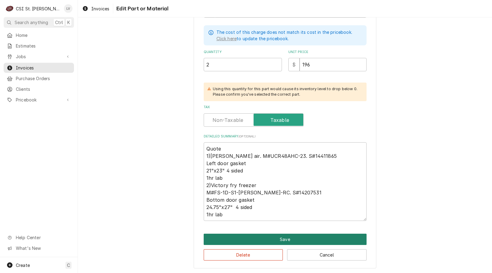
click at [276, 240] on button "Save" at bounding box center [285, 238] width 163 height 11
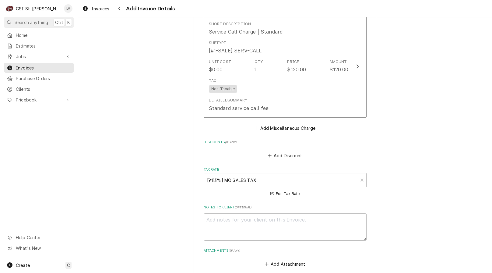
scroll to position [3588, 0]
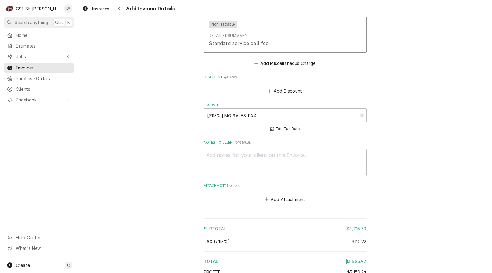
scroll to position [3571, 0]
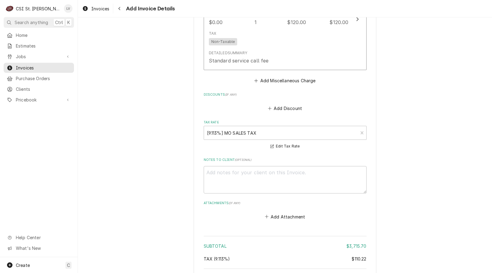
type textarea "x"
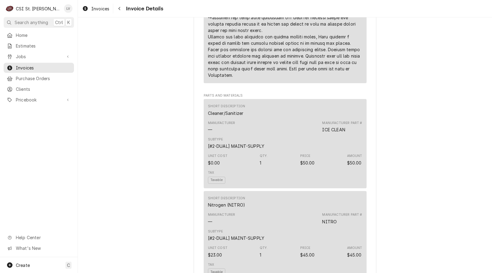
scroll to position [1552, 0]
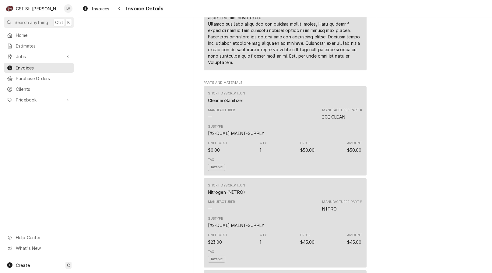
click at [274, 138] on div "Subtype [#2-DUAL] MAINT-SUPPLY" at bounding box center [285, 130] width 154 height 16
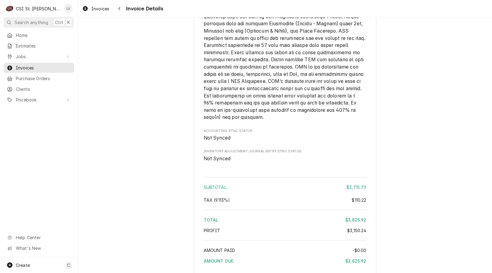
scroll to position [3246, 0]
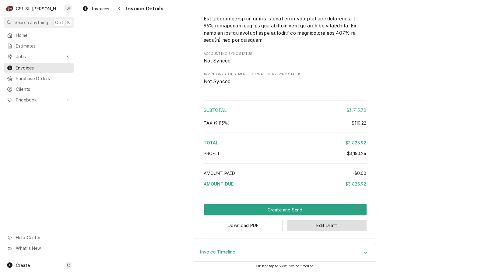
click at [319, 221] on button "Edit Draft" at bounding box center [326, 224] width 79 height 11
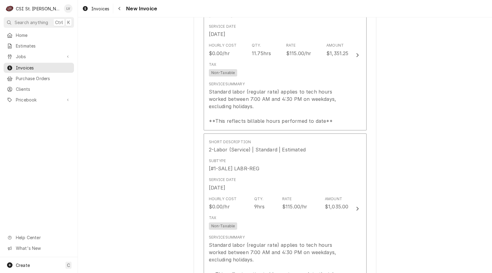
scroll to position [609, 0]
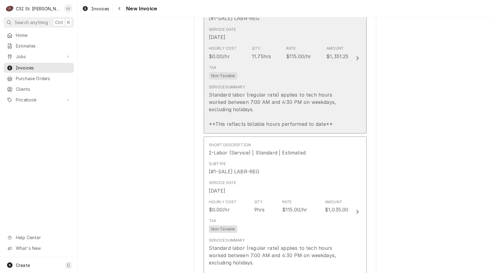
click at [281, 91] on div "Standard labor (regular rate) applies to tech hours worked between 7:00 AM and …" at bounding box center [279, 109] width 140 height 37
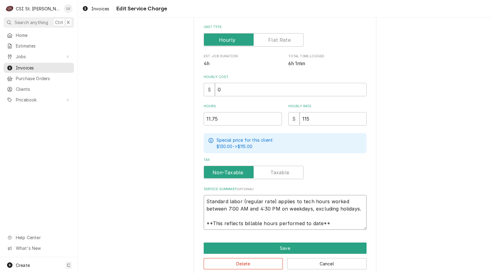
scroll to position [7, 0]
drag, startPoint x: 207, startPoint y: 202, endPoint x: 357, endPoint y: 226, distance: 151.6
click at [357, 229] on textarea "Standard labor (regular rate) applies to tech hours worked between 7:00 AM and …" at bounding box center [285, 212] width 163 height 35
paste textarea "Performed PM service on cooking, refrigeration, and ice machine equipment as pe…"
type textarea "x"
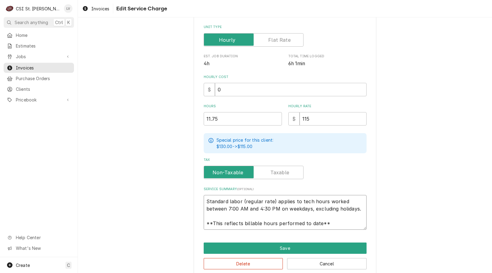
type textarea "SPerformed PM service on cooking, refrigeration, and ice machine equipment as p…"
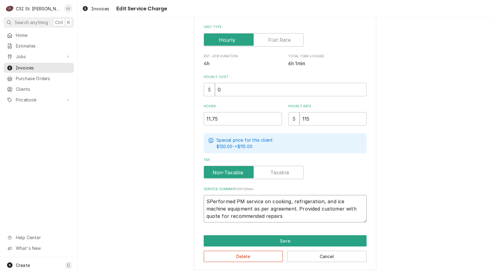
click at [208, 201] on textarea "SPerformed PM service on cooking, refrigeration, and ice machine equipment as p…" at bounding box center [285, 208] width 163 height 27
type textarea "x"
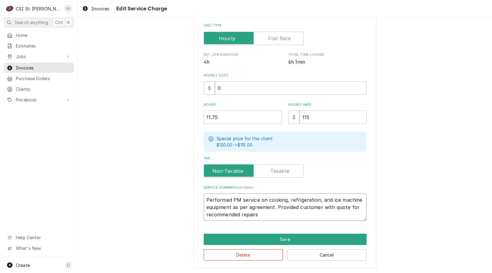
type textarea "Performed PM service on cooking, refrigeration, and ice machine equipment as pe…"
drag, startPoint x: 321, startPoint y: 116, endPoint x: 295, endPoint y: 121, distance: 26.7
click at [295, 121] on div "$ 115" at bounding box center [327, 116] width 78 height 13
type textarea "x"
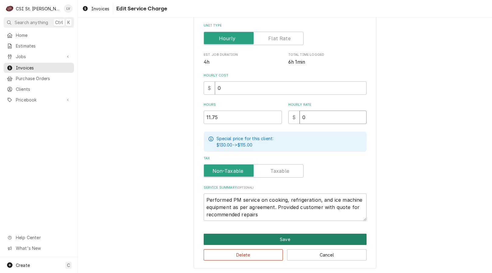
type input "0"
click at [263, 237] on button "Save" at bounding box center [285, 238] width 163 height 11
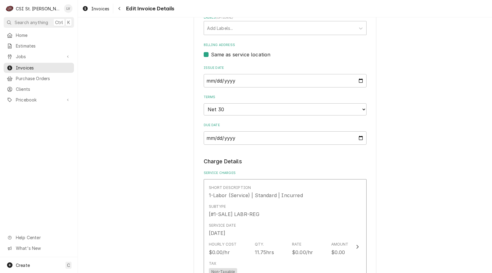
scroll to position [408, 0]
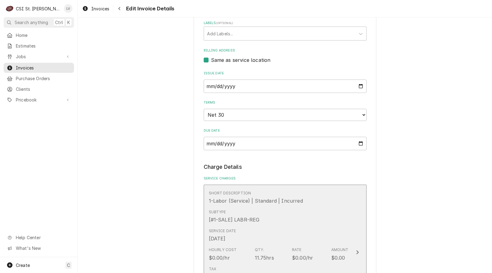
click at [269, 247] on div "Qty. 11.75hrs" at bounding box center [264, 254] width 19 height 14
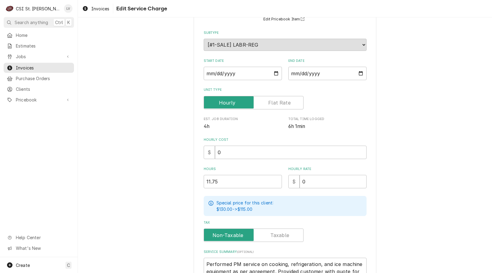
scroll to position [123, 0]
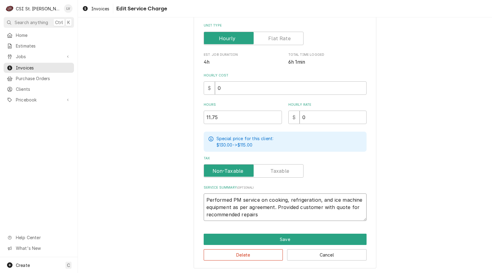
drag, startPoint x: 204, startPoint y: 199, endPoint x: 286, endPoint y: 215, distance: 84.2
click at [286, 215] on textarea "Performed PM service on cooking, refrigeration, and ice machine equipment as pe…" at bounding box center [285, 206] width 163 height 27
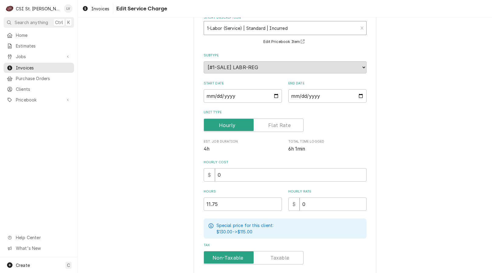
scroll to position [0, 0]
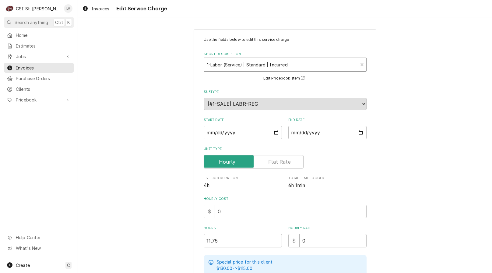
click at [247, 62] on div "Short Description" at bounding box center [281, 64] width 148 height 11
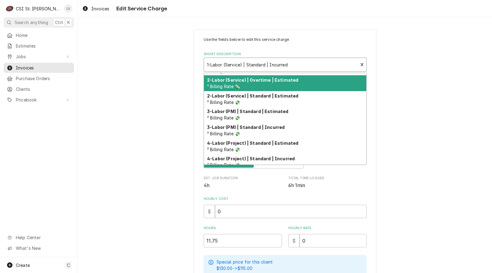
scroll to position [61, 0]
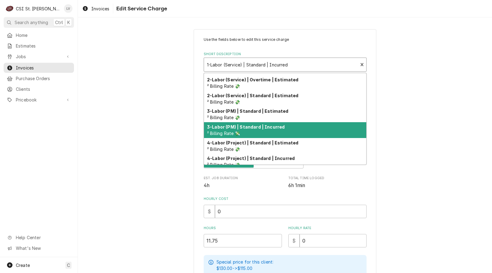
click at [237, 130] on div "3-Labor (PM) | Standard | Incurred ² Billing Rate 💸" at bounding box center [285, 130] width 162 height 16
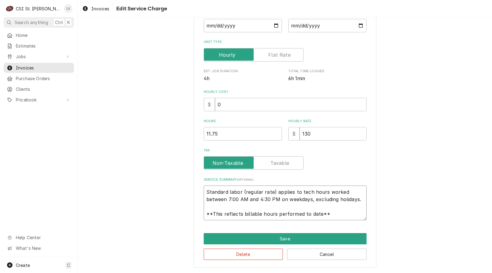
scroll to position [7, 0]
drag, startPoint x: 204, startPoint y: 191, endPoint x: 341, endPoint y: 217, distance: 139.7
click at [341, 217] on textarea "Standard labor (regular rate) applies to tech hours worked between 7:00 AM and …" at bounding box center [285, 202] width 163 height 35
paste textarea "Performed PM service on cooking, refrigeration, and ice machine equipment as pe…"
type textarea "x"
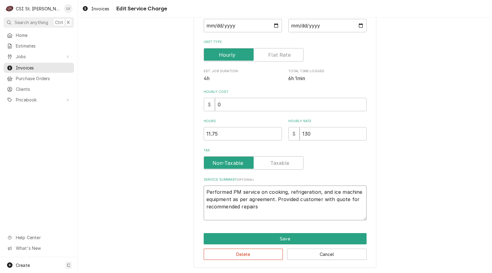
scroll to position [100, 0]
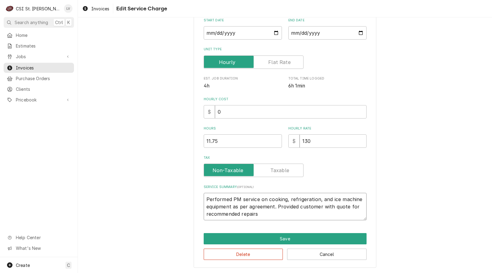
type textarea "Performed PM service on cooking, refrigeration, and ice machine equipment as pe…"
drag, startPoint x: 316, startPoint y: 143, endPoint x: 300, endPoint y: 140, distance: 16.5
click at [299, 140] on input "130" at bounding box center [332, 140] width 67 height 13
type textarea "x"
type input "0"
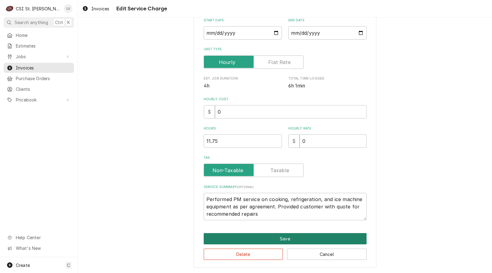
click at [271, 237] on button "Save" at bounding box center [285, 238] width 163 height 11
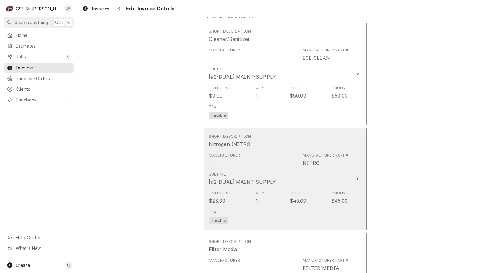
scroll to position [2051, 0]
click at [296, 167] on div "Subtype [#2-DUAL] MAINT-SUPPLY" at bounding box center [279, 176] width 140 height 19
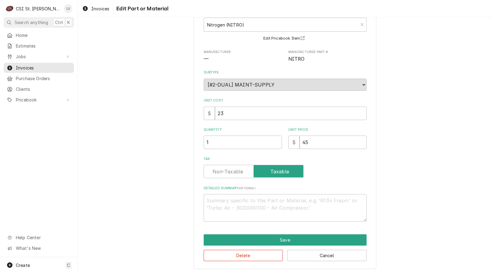
scroll to position [41, 0]
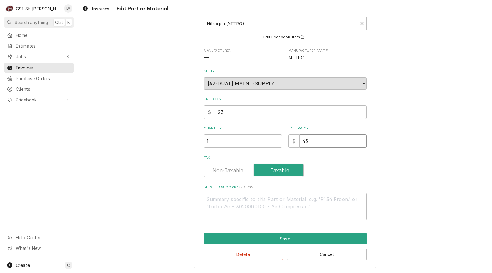
drag, startPoint x: 319, startPoint y: 146, endPoint x: 289, endPoint y: 145, distance: 29.9
click at [289, 145] on div "$ 45" at bounding box center [327, 140] width 78 height 13
type textarea "x"
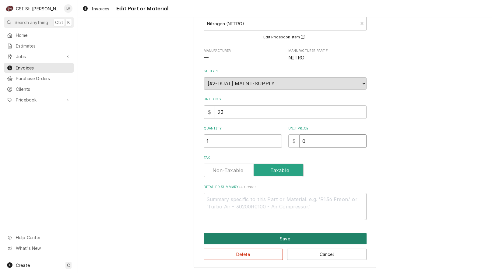
type input "0"
click at [254, 240] on button "Save" at bounding box center [285, 238] width 163 height 11
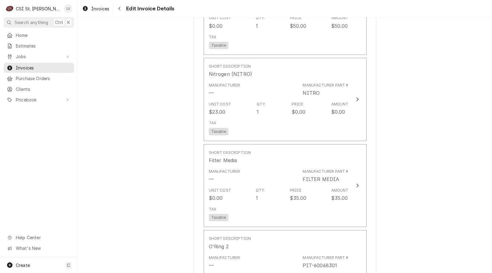
scroll to position [2120, 0]
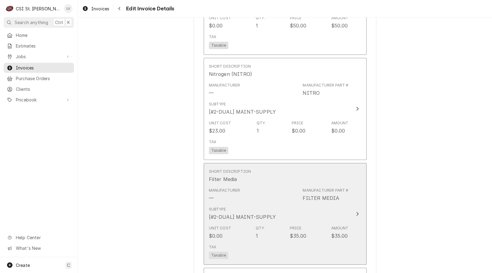
click at [278, 185] on div "Manufacturer — Manufacturer Part # FILTER MEDIA" at bounding box center [279, 194] width 140 height 19
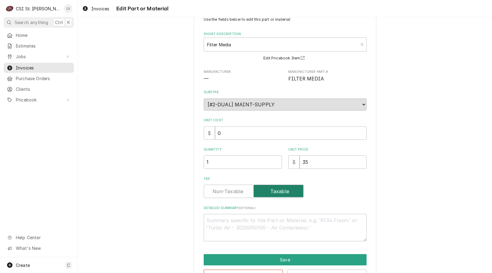
scroll to position [41, 0]
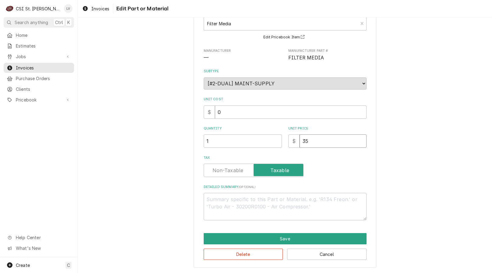
drag, startPoint x: 309, startPoint y: 142, endPoint x: 288, endPoint y: 144, distance: 21.7
click at [288, 145] on div "$ 35" at bounding box center [327, 140] width 78 height 13
type textarea "x"
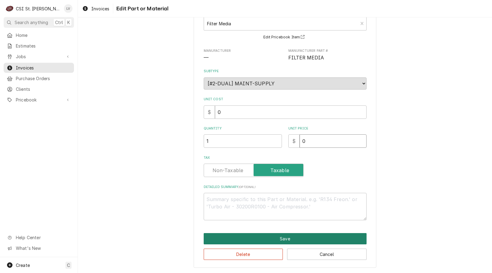
type input "0"
click at [272, 235] on button "Save" at bounding box center [285, 238] width 163 height 11
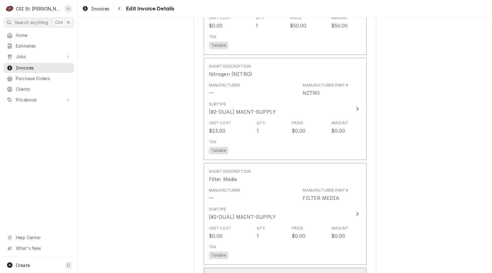
scroll to position [2207, 0]
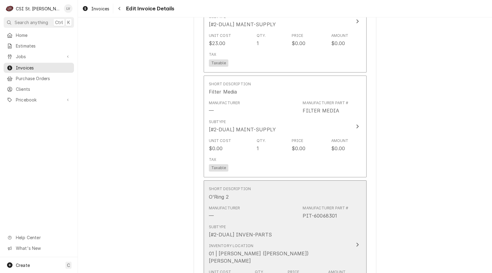
click at [254, 184] on div "Short Description O'Ring 2" at bounding box center [279, 193] width 140 height 19
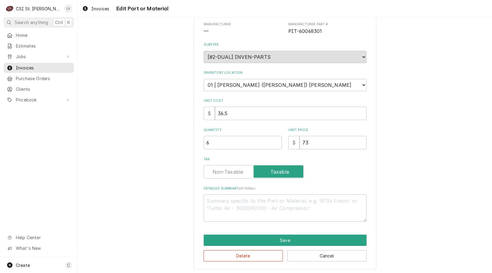
scroll to position [69, 0]
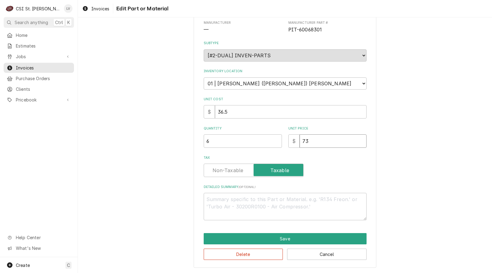
drag, startPoint x: 305, startPoint y: 142, endPoint x: 290, endPoint y: 138, distance: 14.8
click at [290, 138] on div "$ 73" at bounding box center [327, 140] width 78 height 13
type textarea "x"
type input "0"
click at [212, 198] on textarea "Detailed Summary ( optional )" at bounding box center [285, 206] width 163 height 27
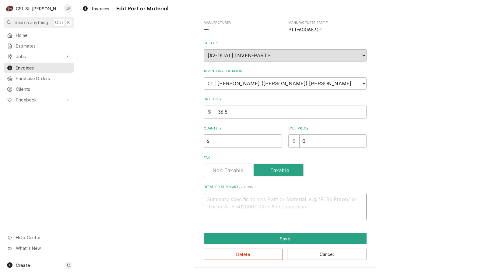
type textarea "x"
type textarea "I"
type textarea "x"
type textarea "In"
type textarea "x"
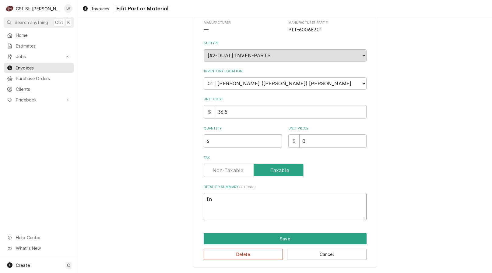
type textarea "Inc"
type textarea "x"
type textarea "Incl"
type textarea "x"
type textarea "Inclu"
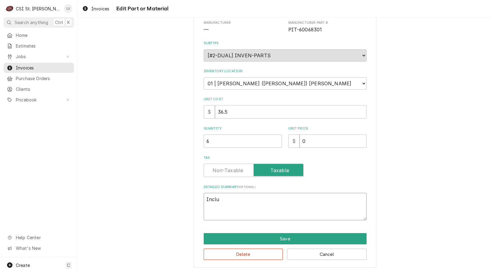
type textarea "x"
type textarea "Includ"
type textarea "x"
type textarea "Include"
type textarea "x"
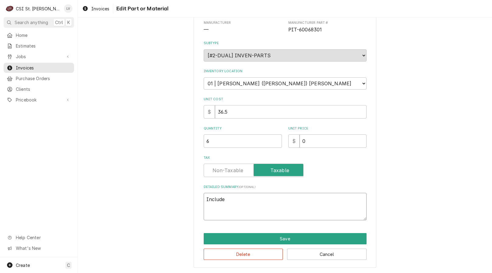
type textarea "Included"
type textarea "x"
type textarea "Included"
type textarea "x"
type textarea "Included i"
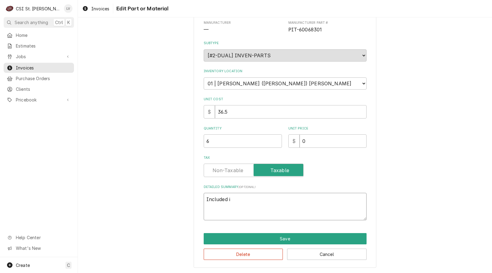
type textarea "x"
type textarea "Included in"
type textarea "x"
type textarea "Included in"
type textarea "x"
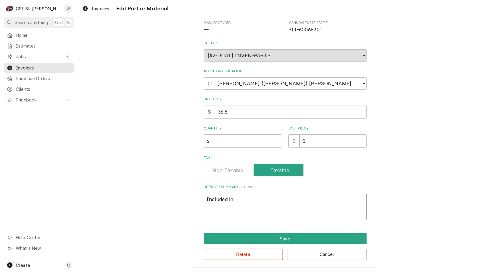
type textarea "Included in P"
type textarea "x"
type textarea "Included in PM"
type textarea "x"
type textarea "Included in PM"
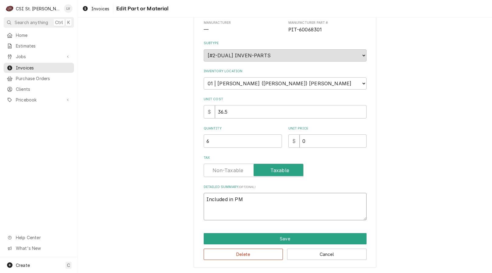
type textarea "x"
type textarea "Included in PM s"
type textarea "x"
type textarea "Included in PM se"
type textarea "x"
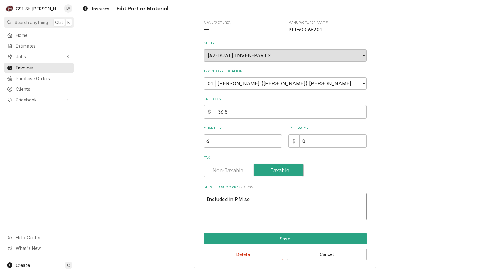
type textarea "Included in PM ser"
type textarea "x"
type textarea "Included in PM serv"
type textarea "x"
type textarea "Included in PM servi"
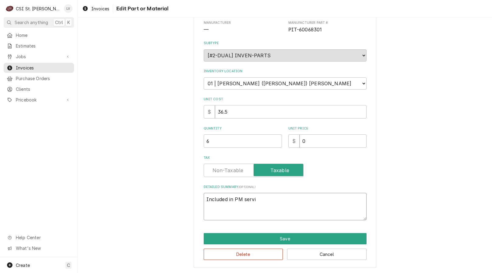
type textarea "x"
type textarea "Included in PM servic"
type textarea "x"
type textarea "Included in PM service"
type textarea "x"
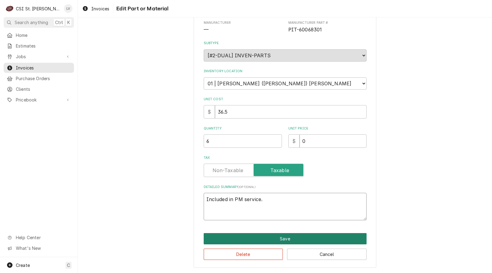
type textarea "Included in PM service."
click at [225, 238] on button "Save" at bounding box center [285, 238] width 163 height 11
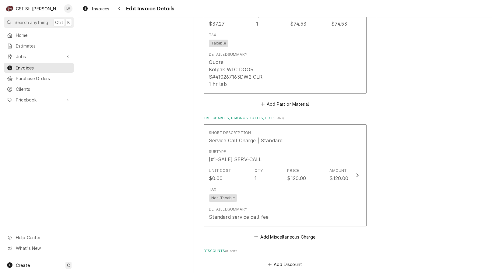
scroll to position [3409, 0]
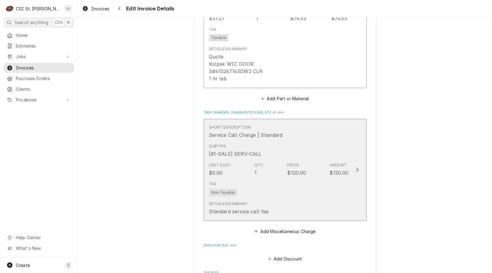
click at [267, 198] on div "Detailed Summary Standard service call fee" at bounding box center [279, 207] width 140 height 19
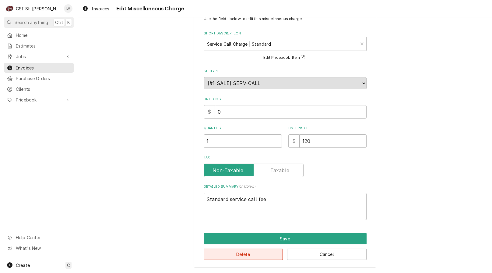
click at [254, 250] on button "Delete" at bounding box center [243, 253] width 79 height 11
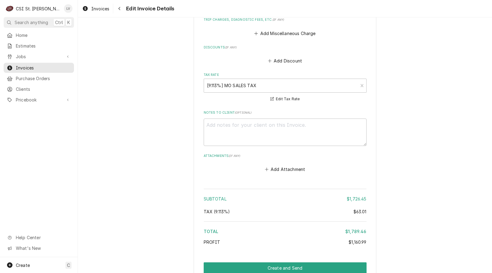
scroll to position [3502, 0]
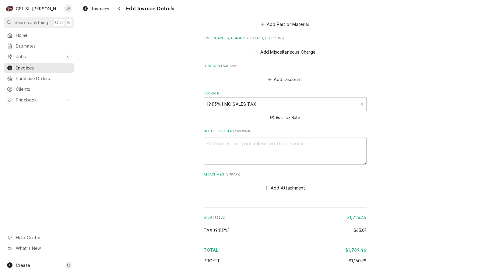
type textarea "x"
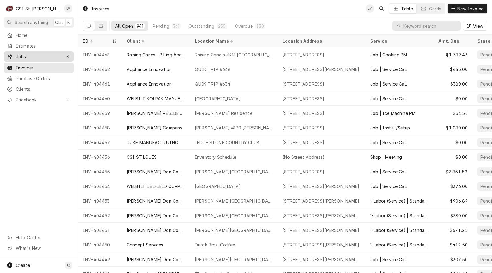
click at [22, 56] on span "Jobs" at bounding box center [39, 56] width 46 height 6
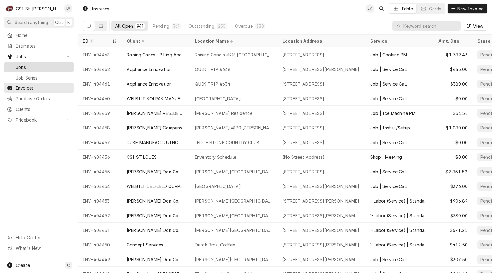
click at [23, 65] on span "Jobs" at bounding box center [43, 67] width 55 height 6
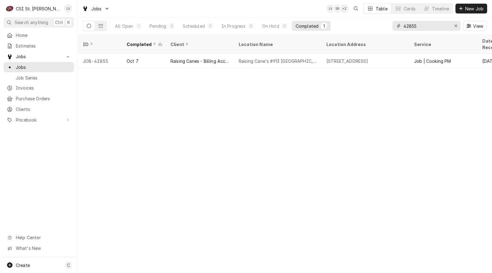
drag, startPoint x: 423, startPoint y: 27, endPoint x: 392, endPoint y: 26, distance: 30.7
click at [389, 29] on div "All Open 1 Pending 0 Scheduled 0 In Progress 0 On Hold 0 Completed 1 42855 View" at bounding box center [285, 25] width 404 height 17
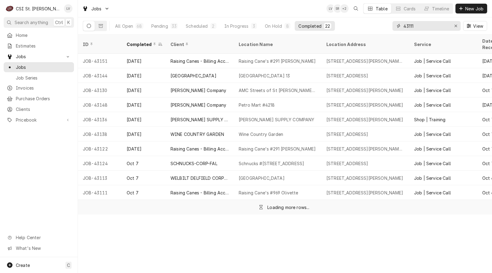
type input "43111"
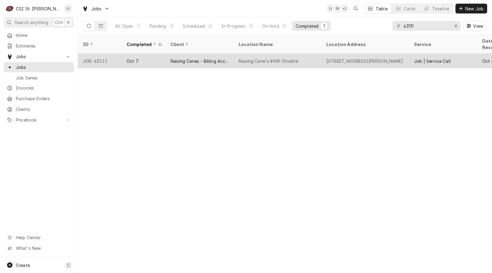
click at [243, 58] on div "Raising Cane's #969 Olivette" at bounding box center [278, 61] width 88 height 15
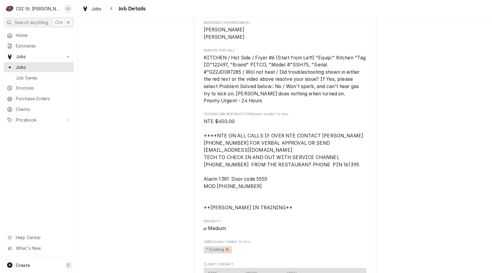
scroll to position [639, 0]
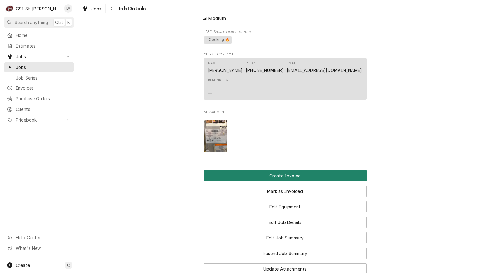
click at [279, 181] on button "Create Invoice" at bounding box center [285, 175] width 163 height 11
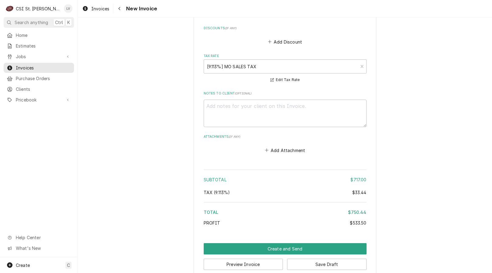
scroll to position [1645, 0]
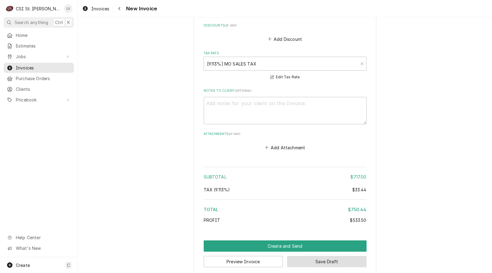
click at [326, 256] on button "Save Draft" at bounding box center [326, 261] width 79 height 11
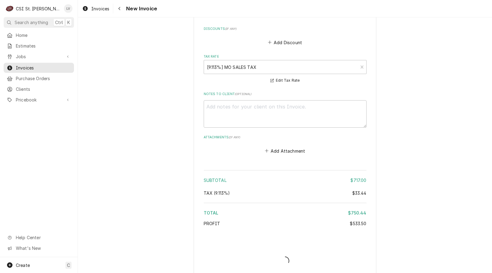
type textarea "x"
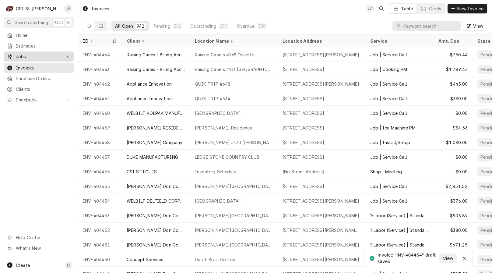
click at [30, 59] on link "Jobs" at bounding box center [39, 56] width 70 height 10
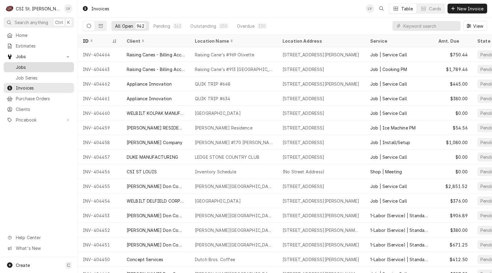
click at [32, 68] on div "Jobs" at bounding box center [39, 67] width 68 height 8
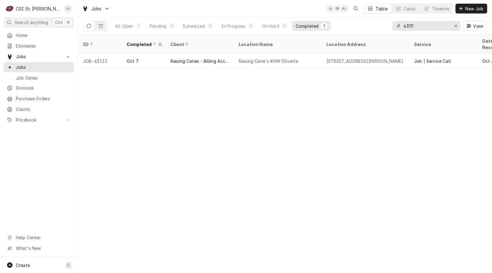
drag, startPoint x: 424, startPoint y: 26, endPoint x: 382, endPoint y: 30, distance: 42.4
click at [382, 30] on div "All Open 1 Pending 0 Scheduled 0 In Progress 0 On Hold 0 Completed 1 43111 View" at bounding box center [285, 25] width 404 height 17
type input "43103"
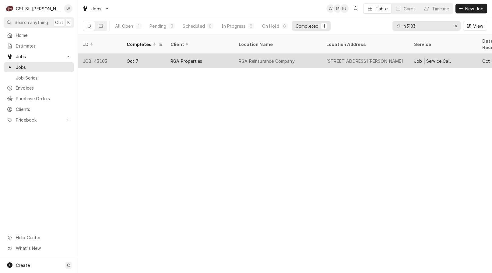
click at [306, 54] on div "RGA Reinsurance Company" at bounding box center [278, 61] width 88 height 15
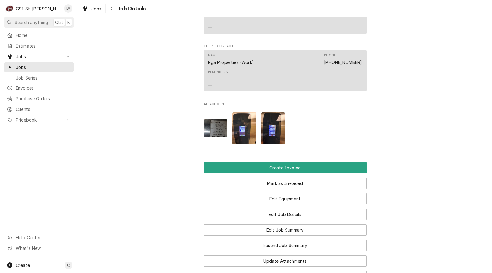
scroll to position [609, 0]
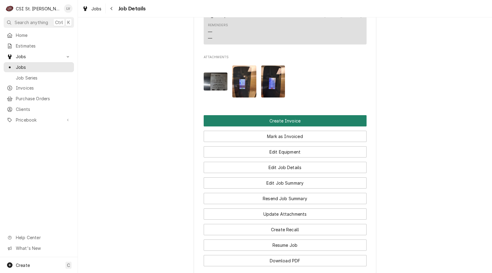
click at [311, 126] on button "Create Invoice" at bounding box center [285, 120] width 163 height 11
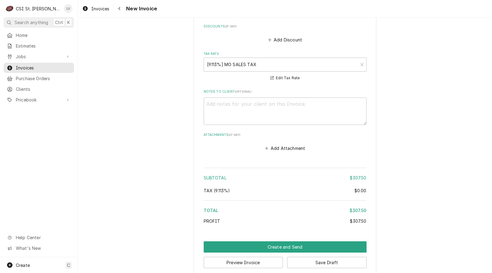
scroll to position [1512, 0]
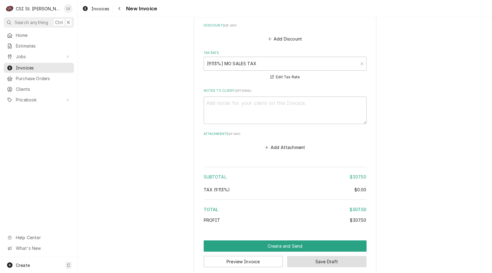
click at [325, 256] on button "Save Draft" at bounding box center [326, 261] width 79 height 11
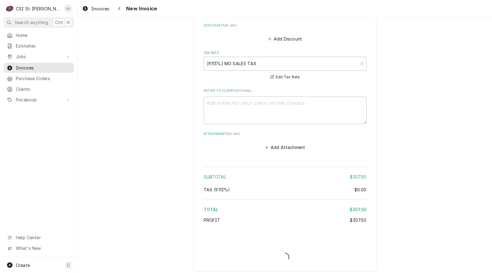
scroll to position [1508, 0]
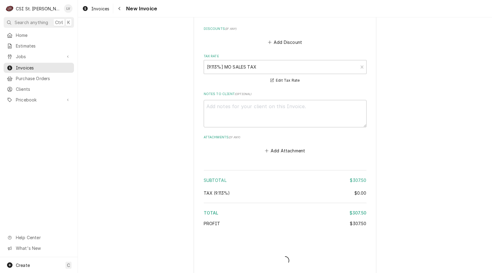
type textarea "x"
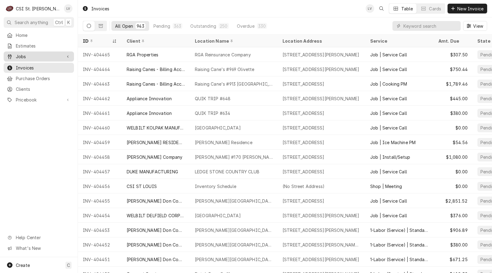
click at [14, 54] on div "Jobs" at bounding box center [34, 56] width 55 height 6
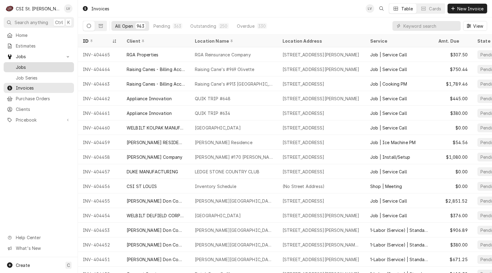
click at [22, 65] on span "Jobs" at bounding box center [43, 67] width 55 height 6
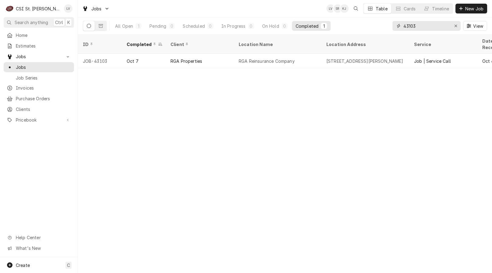
drag, startPoint x: 431, startPoint y: 27, endPoint x: 395, endPoint y: 31, distance: 35.9
click at [394, 31] on div "43103 View" at bounding box center [439, 25] width 95 height 17
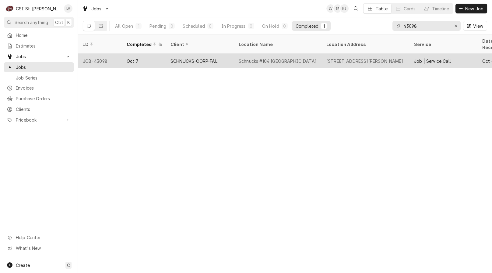
type input "43098"
click at [266, 56] on div "Schnucks #104 Brentwood" at bounding box center [278, 61] width 88 height 15
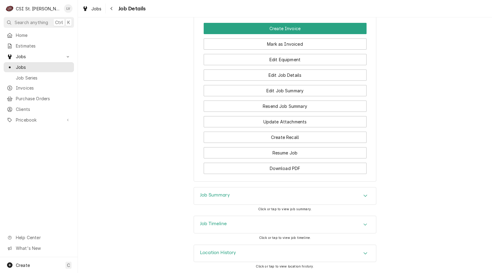
scroll to position [818, 0]
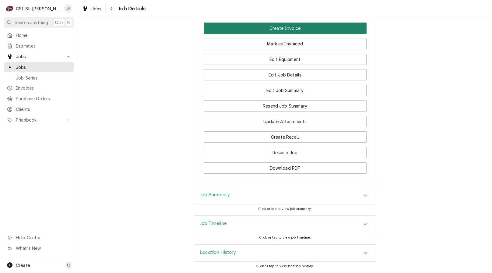
click at [305, 29] on button "Create Invoice" at bounding box center [285, 28] width 163 height 11
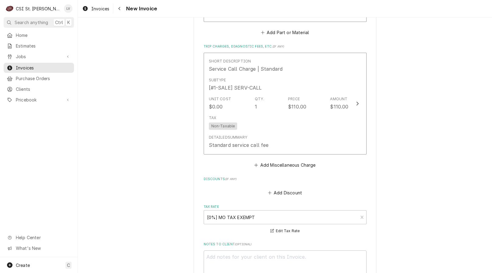
scroll to position [1713, 0]
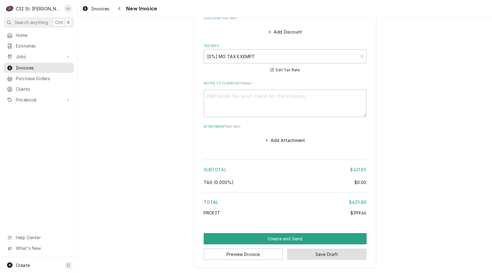
click at [328, 255] on button "Save Draft" at bounding box center [326, 253] width 79 height 11
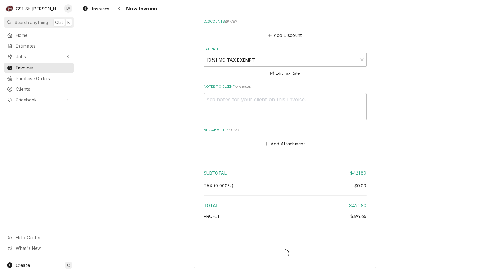
scroll to position [1710, 0]
type textarea "x"
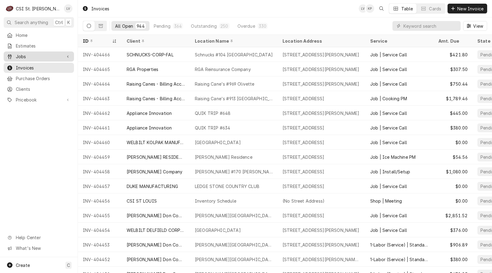
click at [29, 56] on span "Jobs" at bounding box center [39, 56] width 46 height 6
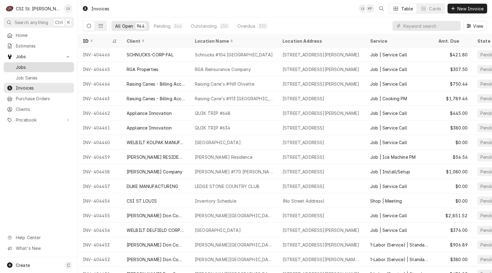
click at [47, 67] on span "Jobs" at bounding box center [43, 67] width 55 height 6
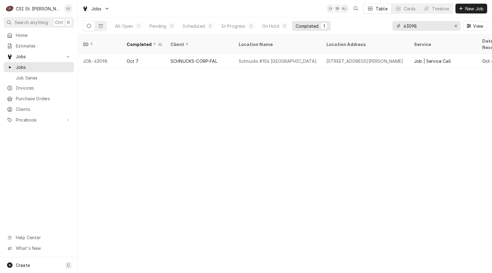
drag, startPoint x: 431, startPoint y: 24, endPoint x: 391, endPoint y: 31, distance: 40.5
click at [391, 31] on div "All Open 1 Pending 0 Scheduled 0 In Progress 0 On Hold 0 Completed 1 43098 View" at bounding box center [285, 25] width 404 height 17
type input "43124"
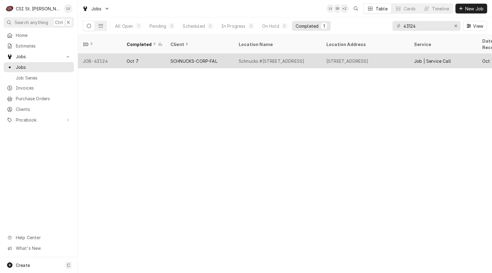
click at [274, 54] on div "Schnucks #144 Fairview Heights" at bounding box center [278, 61] width 88 height 15
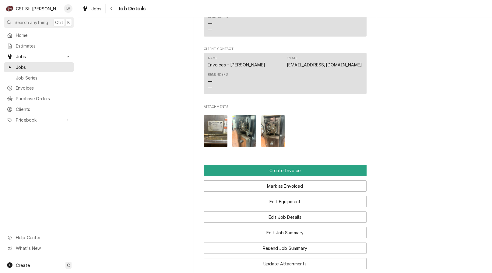
scroll to position [639, 0]
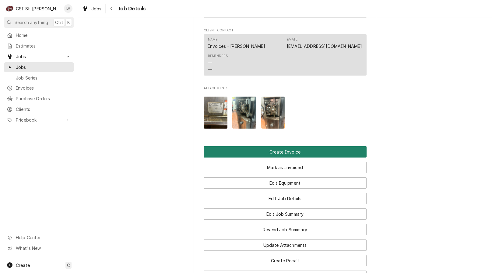
click at [241, 151] on button "Create Invoice" at bounding box center [285, 151] width 163 height 11
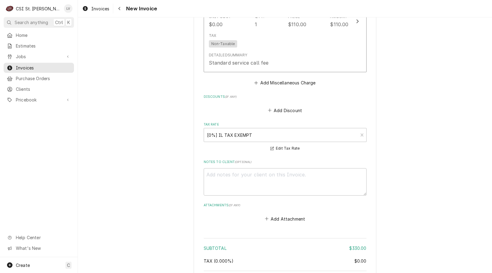
scroll to position [1465, 0]
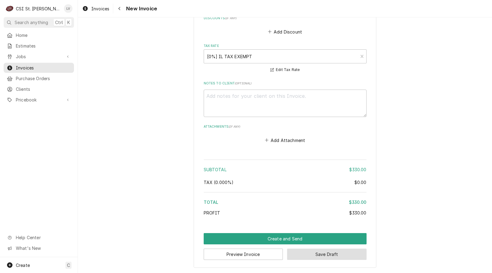
click at [324, 254] on button "Save Draft" at bounding box center [326, 253] width 79 height 11
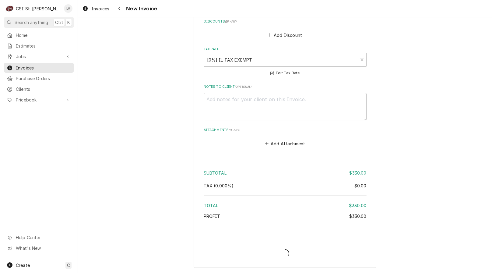
type textarea "x"
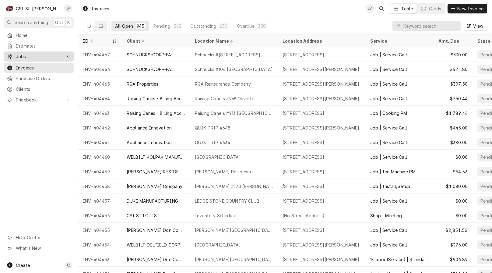
click at [34, 58] on div "Jobs" at bounding box center [39, 57] width 68 height 8
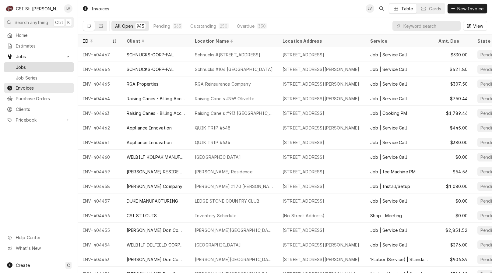
click at [34, 66] on span "Jobs" at bounding box center [43, 67] width 55 height 6
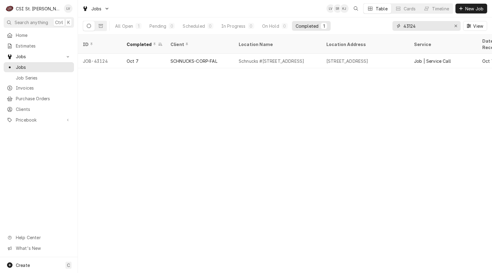
drag, startPoint x: 420, startPoint y: 28, endPoint x: 388, endPoint y: 33, distance: 32.7
click at [388, 33] on div "All Open 1 Pending 0 Scheduled 0 In Progress 0 On Hold 0 Completed 1 43124 View" at bounding box center [285, 25] width 404 height 17
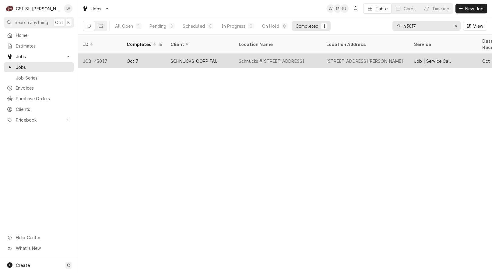
type input "43017"
click at [204, 56] on div "SCHNUCKS-CORP-FAL" at bounding box center [200, 61] width 68 height 15
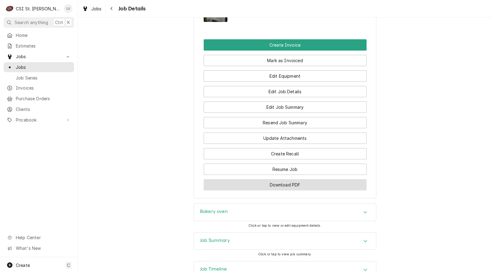
scroll to position [639, 0]
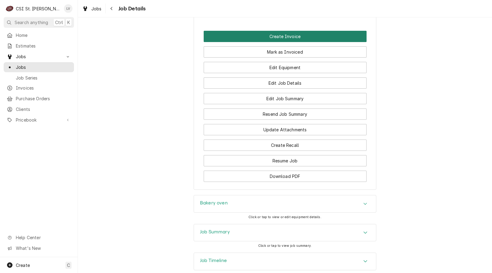
click at [247, 42] on button "Create Invoice" at bounding box center [285, 36] width 163 height 11
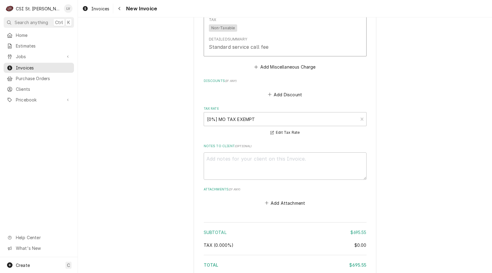
scroll to position [1684, 0]
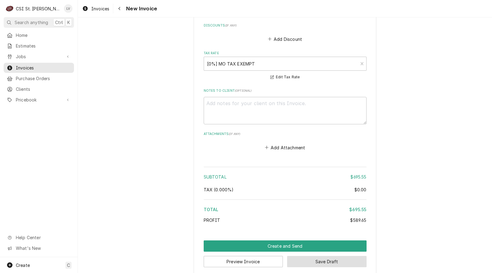
click at [317, 256] on button "Save Draft" at bounding box center [326, 261] width 79 height 11
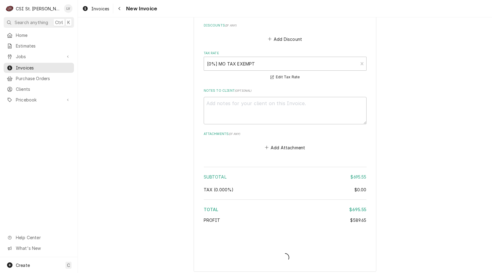
scroll to position [1681, 0]
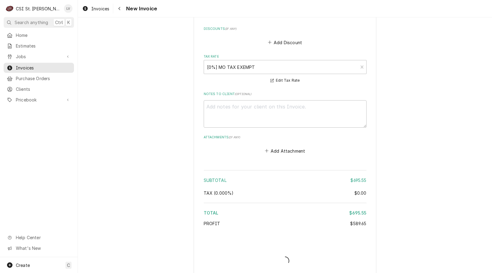
type textarea "x"
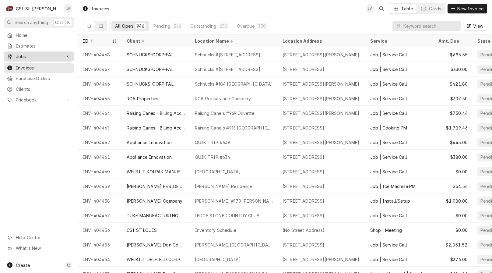
click at [32, 54] on span "Jobs" at bounding box center [39, 56] width 46 height 6
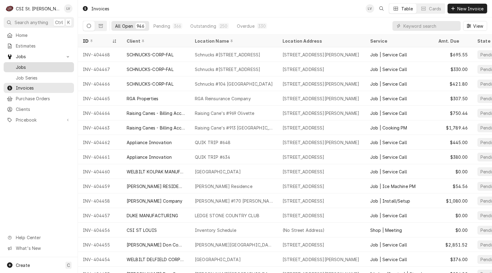
click at [34, 66] on span "Jobs" at bounding box center [43, 67] width 55 height 6
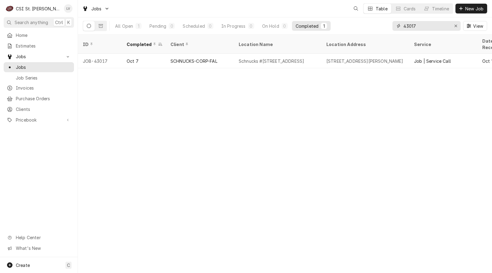
drag, startPoint x: 421, startPoint y: 29, endPoint x: 372, endPoint y: 32, distance: 48.8
click at [372, 32] on div "All Open 1 Pending 0 Scheduled 0 In Progress 0 On Hold 0 Completed 1 43017 View" at bounding box center [285, 25] width 404 height 17
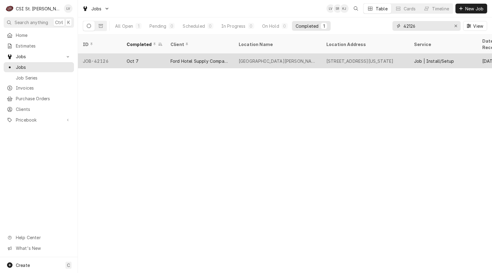
type input "42126"
click at [283, 58] on div "St Francis Borgia Regional High School" at bounding box center [278, 61] width 78 height 6
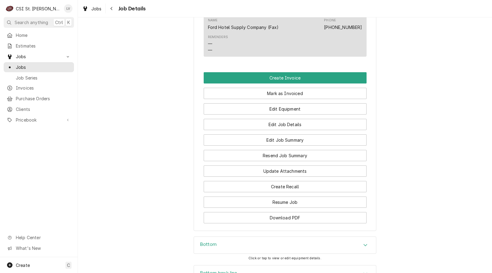
scroll to position [548, 0]
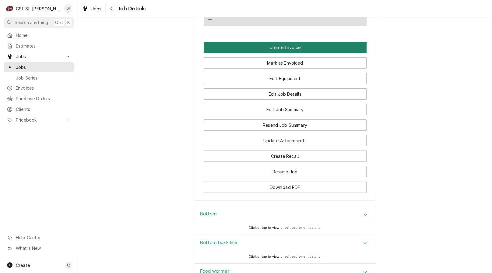
click at [243, 53] on button "Create Invoice" at bounding box center [285, 47] width 163 height 11
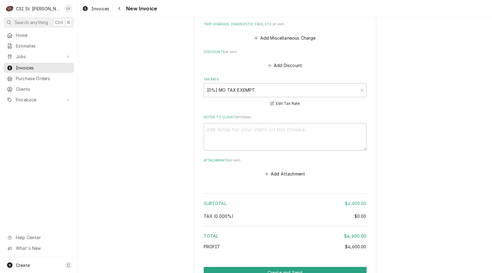
scroll to position [1238, 0]
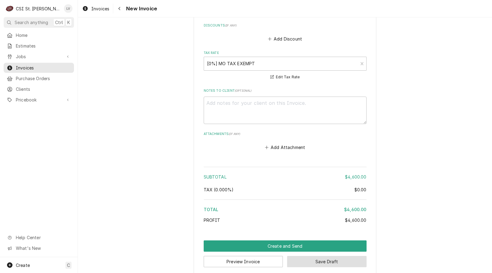
click at [316, 257] on button "Save Draft" at bounding box center [326, 261] width 79 height 11
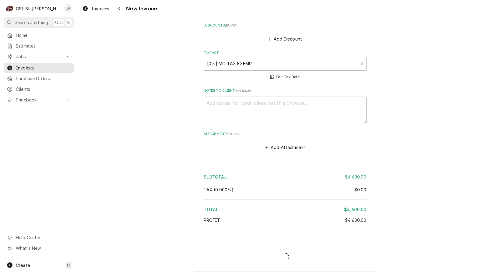
scroll to position [1235, 0]
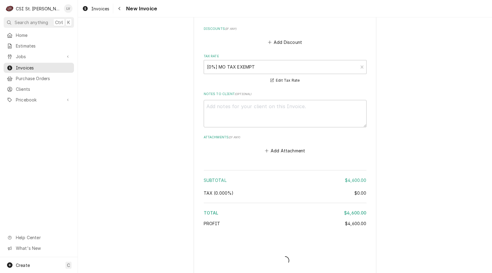
type textarea "x"
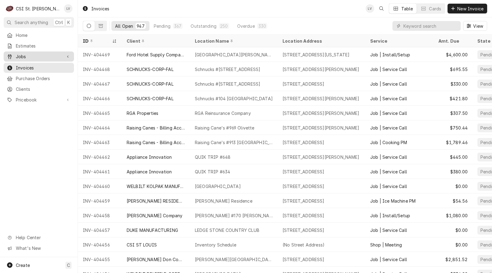
click at [51, 53] on span "Jobs" at bounding box center [39, 56] width 46 height 6
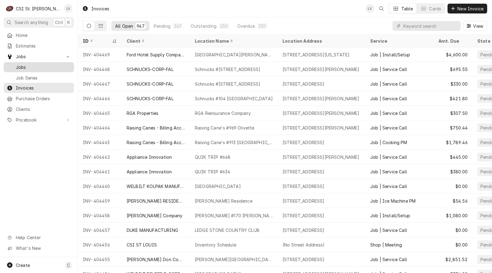
click at [54, 67] on span "Jobs" at bounding box center [43, 67] width 55 height 6
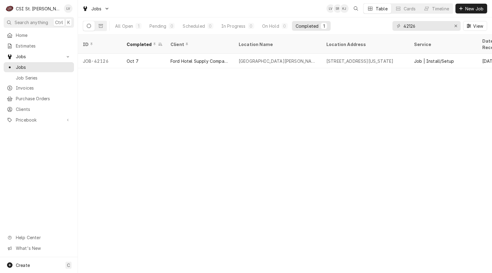
click at [303, 26] on div "Completed" at bounding box center [307, 26] width 23 height 6
drag, startPoint x: 431, startPoint y: 27, endPoint x: 390, endPoint y: 24, distance: 40.9
click at [390, 24] on div "All Open 1 Pending 0 Scheduled 0 In Progress 0 On Hold 0 Completed 1 42126 View" at bounding box center [285, 25] width 404 height 17
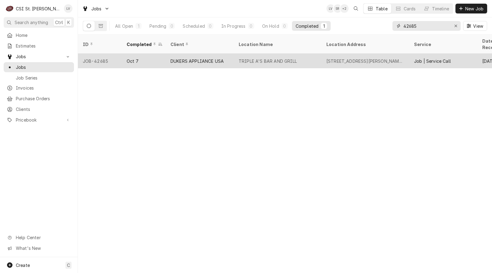
type input "42685"
click at [237, 54] on div "TRIPLE A'S BAR AND GRILL" at bounding box center [278, 61] width 88 height 15
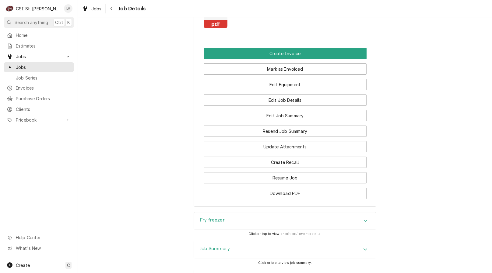
scroll to position [548, 0]
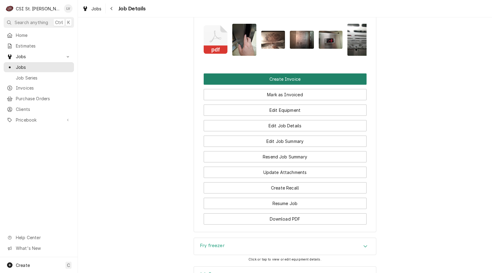
click at [229, 85] on button "Create Invoice" at bounding box center [285, 78] width 163 height 11
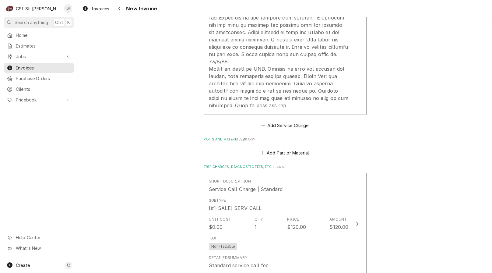
scroll to position [1583, 0]
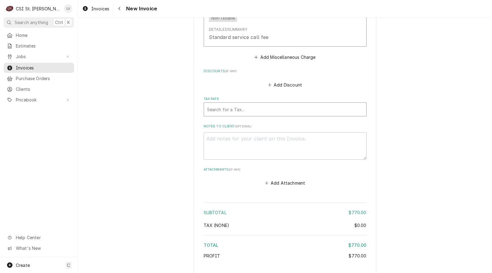
click at [223, 104] on div "Tax Rate" at bounding box center [285, 109] width 156 height 11
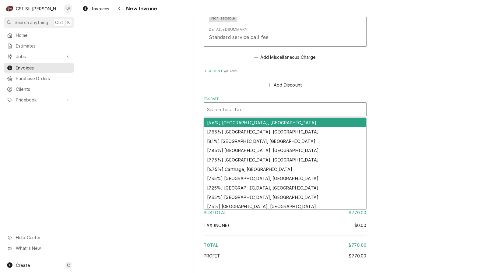
type textarea "x"
type input "m"
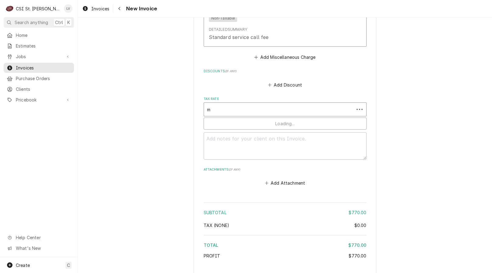
type textarea "x"
type input "mo"
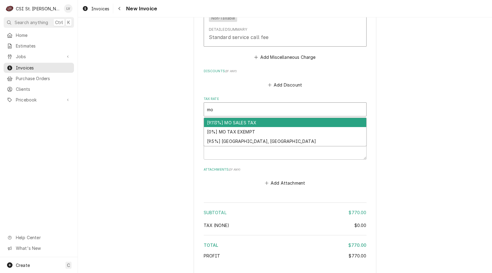
click at [246, 118] on div "[9.113%] MO SALES TAX" at bounding box center [285, 122] width 162 height 9
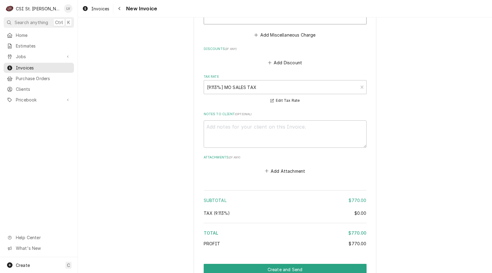
scroll to position [1628, 0]
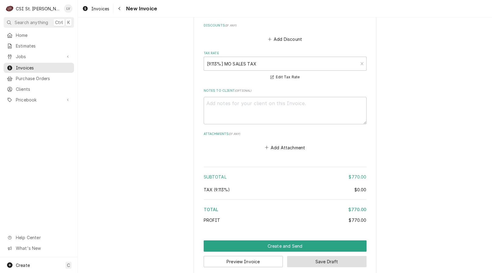
click at [307, 256] on button "Save Draft" at bounding box center [326, 261] width 79 height 11
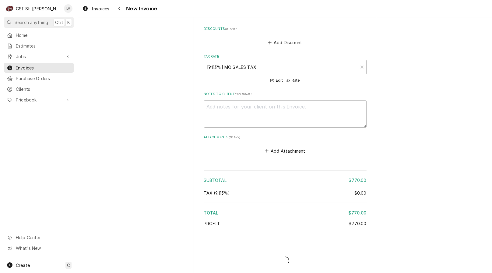
type textarea "x"
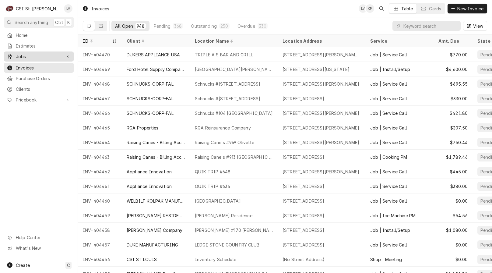
click at [60, 54] on span "Jobs" at bounding box center [39, 56] width 46 height 6
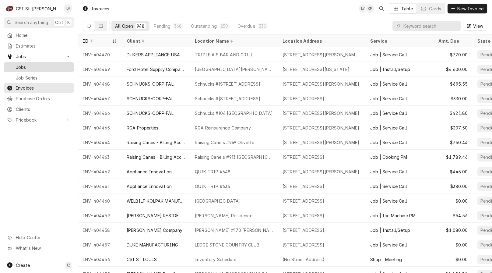
click at [62, 64] on span "Jobs" at bounding box center [43, 67] width 55 height 6
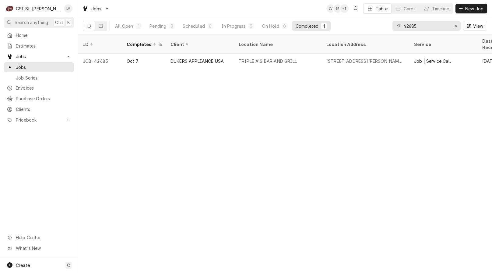
drag, startPoint x: 426, startPoint y: 25, endPoint x: 393, endPoint y: 28, distance: 33.6
click at [393, 28] on div "42685" at bounding box center [426, 26] width 68 height 10
drag, startPoint x: 456, startPoint y: 26, endPoint x: 453, endPoint y: 29, distance: 4.1
click at [456, 26] on icon "Erase input" at bounding box center [455, 26] width 3 height 4
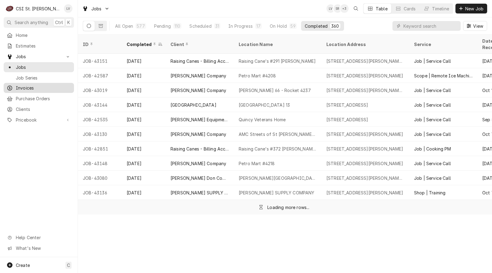
click at [24, 89] on span "Invoices" at bounding box center [43, 88] width 55 height 6
